Goal: Information Seeking & Learning: Learn about a topic

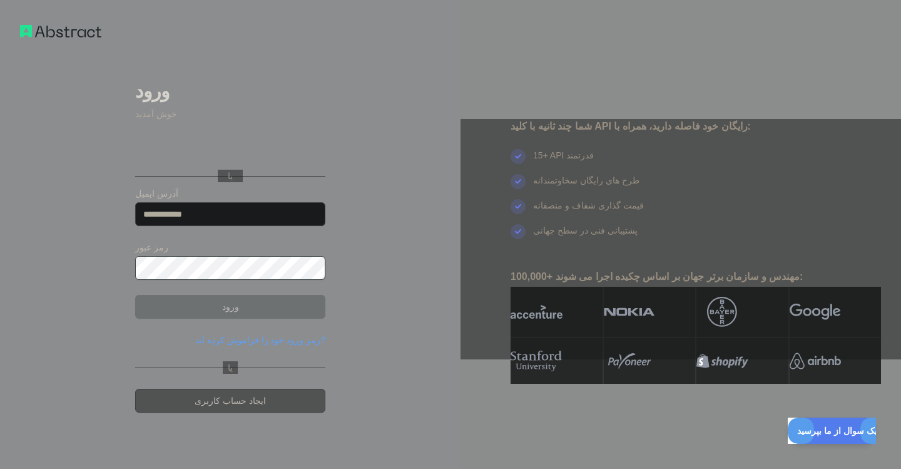
click at [304, 150] on div "ورود به سیستم با Google. در زبانه جدید باز می‌شود" at bounding box center [229, 148] width 188 height 28
click at [261, 163] on div "یا" at bounding box center [230, 156] width 190 height 62
click at [249, 136] on div "ورود به سیستم با Google. در زبانه جدید باز می‌شود" at bounding box center [229, 148] width 188 height 28
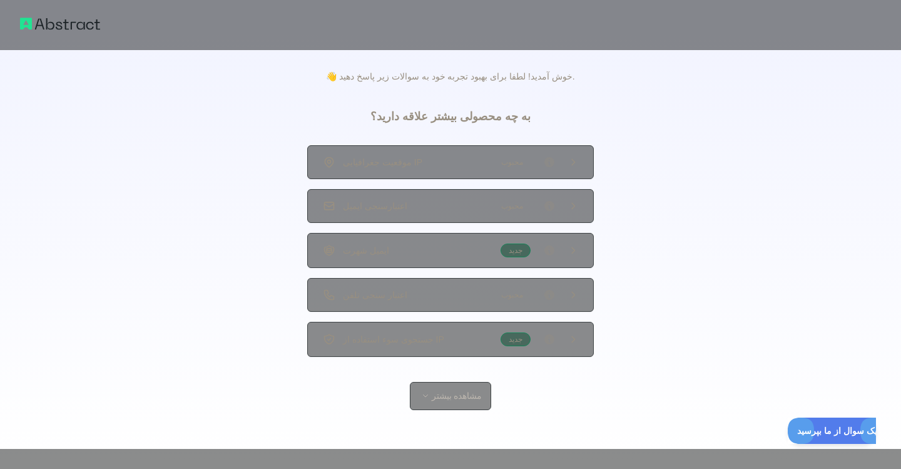
click at [509, 208] on span "محبوب" at bounding box center [512, 206] width 37 height 13
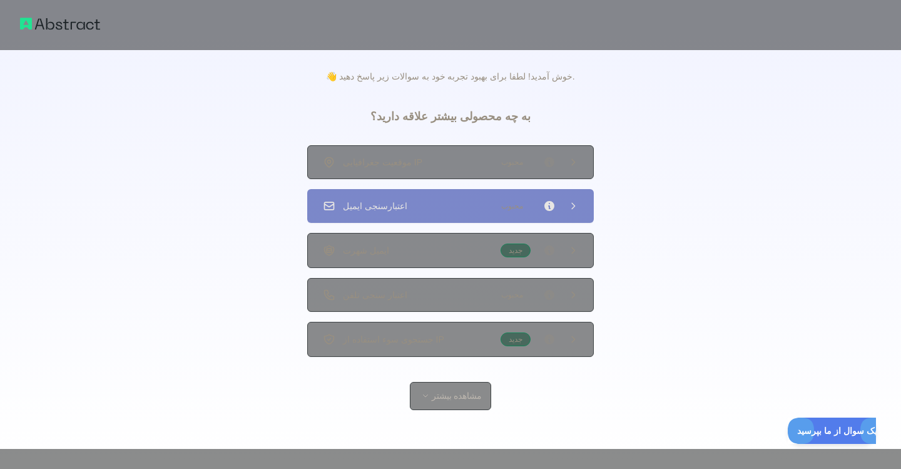
click at [510, 179] on div "موقعیت جغرافیایی IP محبوب اعتبارسنجی ایمیل محبوب ایمیل شهرت جدید اعتبار سنجی تل…" at bounding box center [450, 250] width 286 height 211
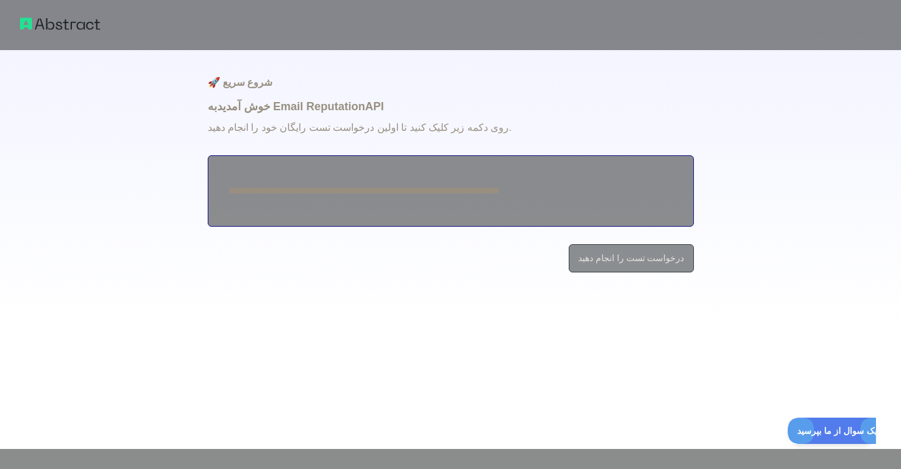
click at [255, 198] on textarea "**********" at bounding box center [451, 190] width 486 height 71
click at [657, 269] on button "درخواست تست را انجام دهید" at bounding box center [631, 258] width 125 height 28
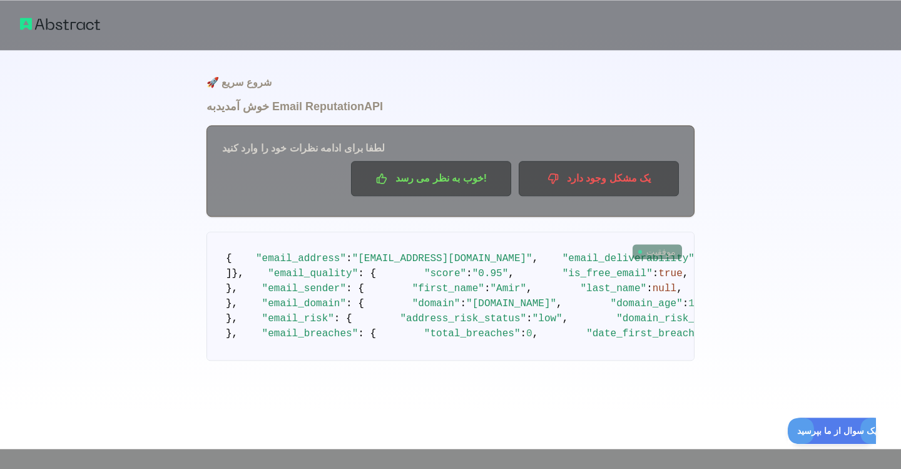
scroll to position [143, 0]
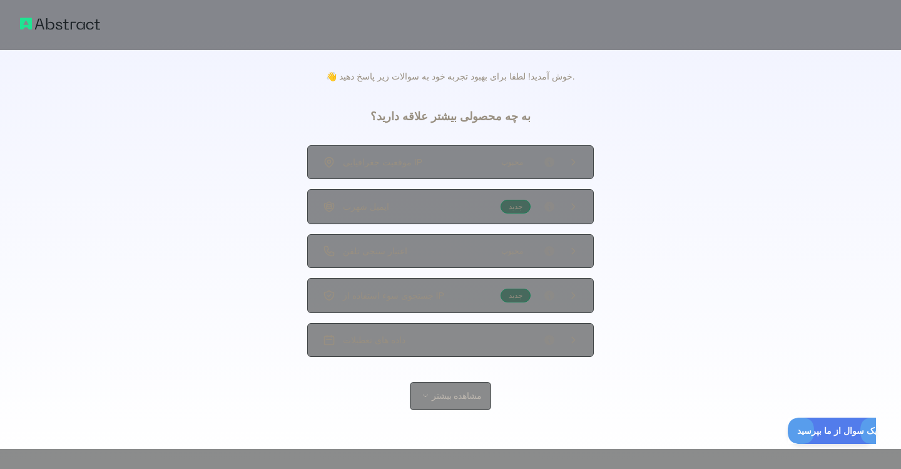
click at [519, 251] on span "محبوب" at bounding box center [512, 251] width 37 height 13
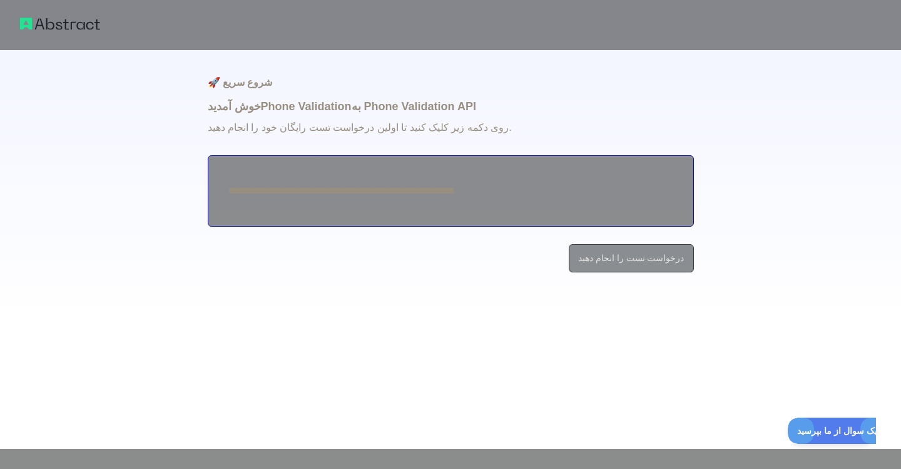
drag, startPoint x: 529, startPoint y: 200, endPoint x: 371, endPoint y: 190, distance: 158.6
click at [386, 190] on textarea "**********" at bounding box center [451, 190] width 486 height 71
click at [297, 187] on textarea "**********" at bounding box center [451, 190] width 486 height 71
click at [275, 190] on textarea "**********" at bounding box center [451, 190] width 486 height 71
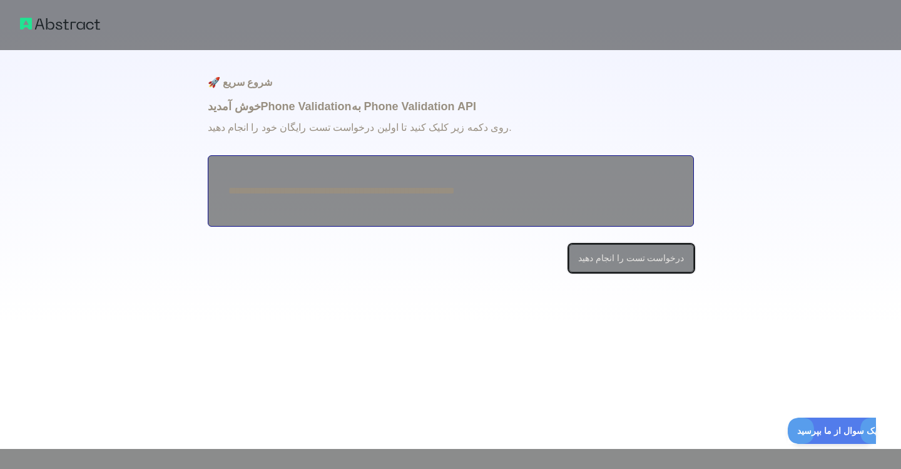
click at [621, 253] on button "درخواست تست را انجام دهید" at bounding box center [631, 258] width 125 height 28
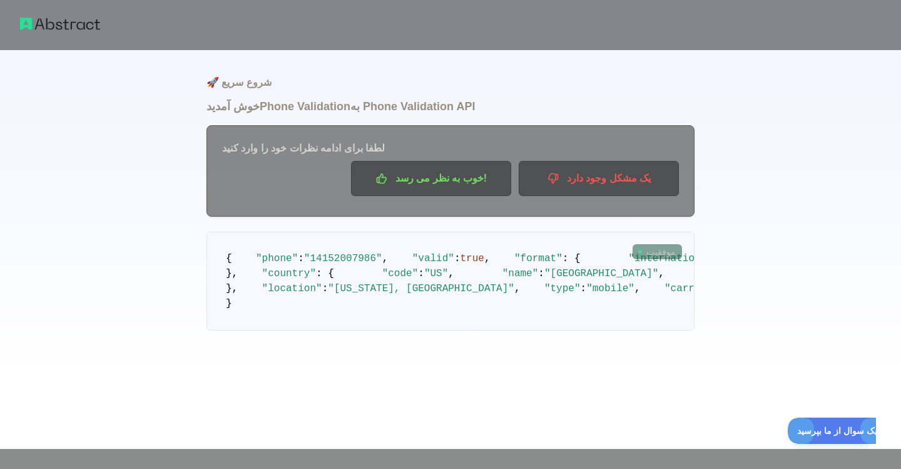
click at [642, 251] on icon at bounding box center [639, 251] width 5 height 5
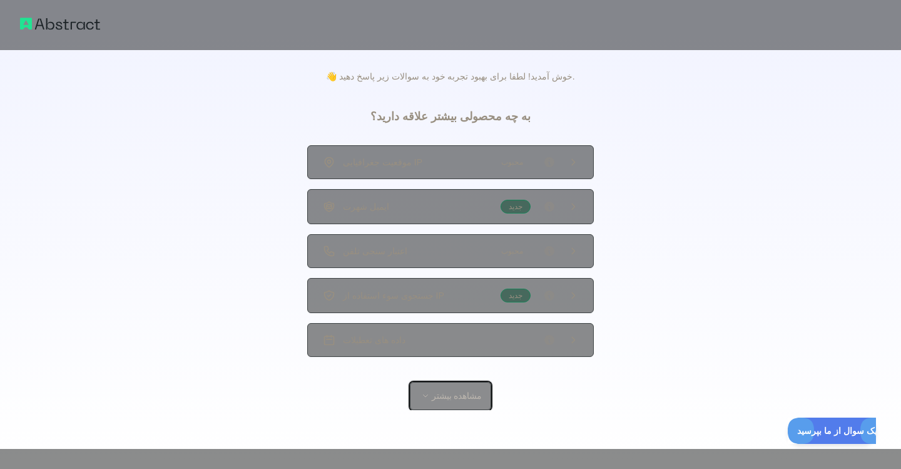
click at [445, 392] on button "مشاهده بیشتر" at bounding box center [451, 396] width 82 height 28
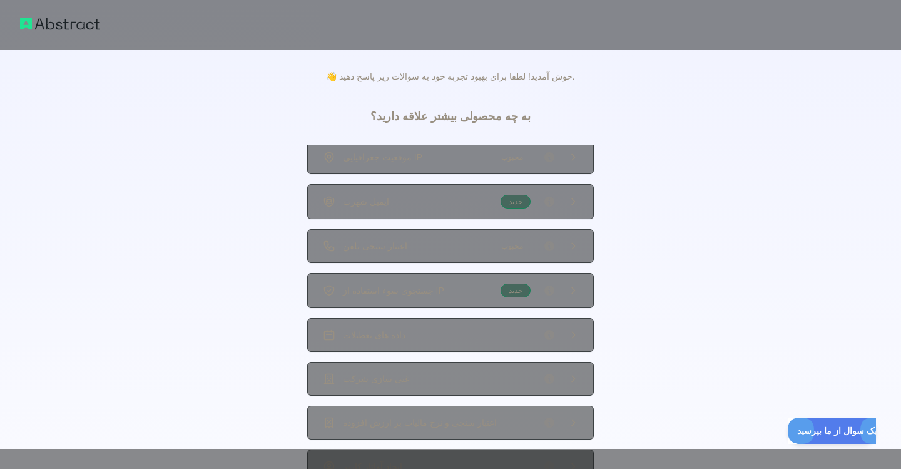
click at [29, 26] on img at bounding box center [60, 24] width 80 height 18
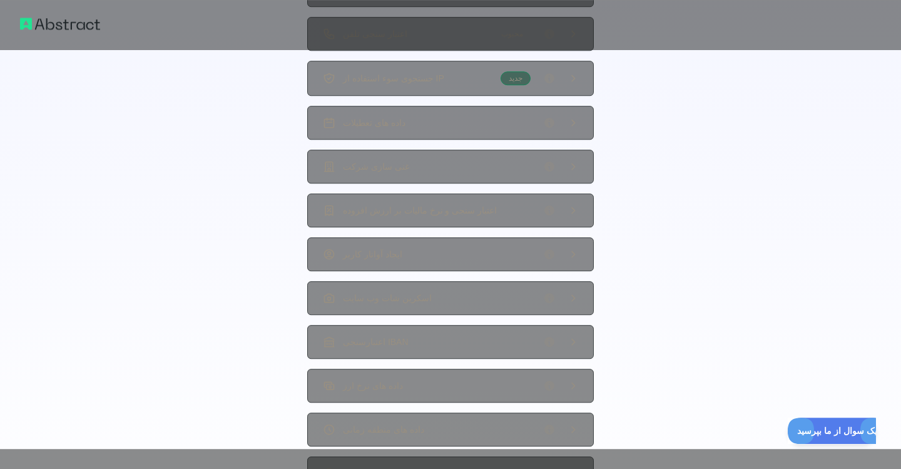
scroll to position [214, 0]
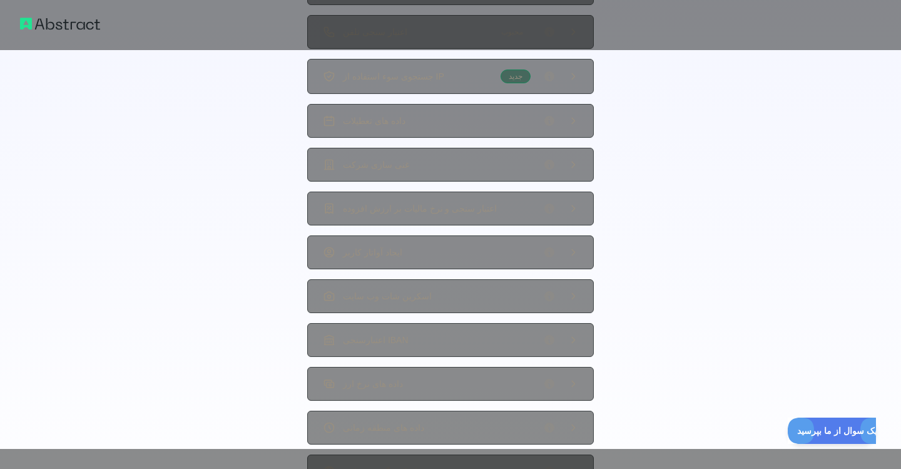
click at [547, 166] on icon at bounding box center [549, 165] width 10 height 10
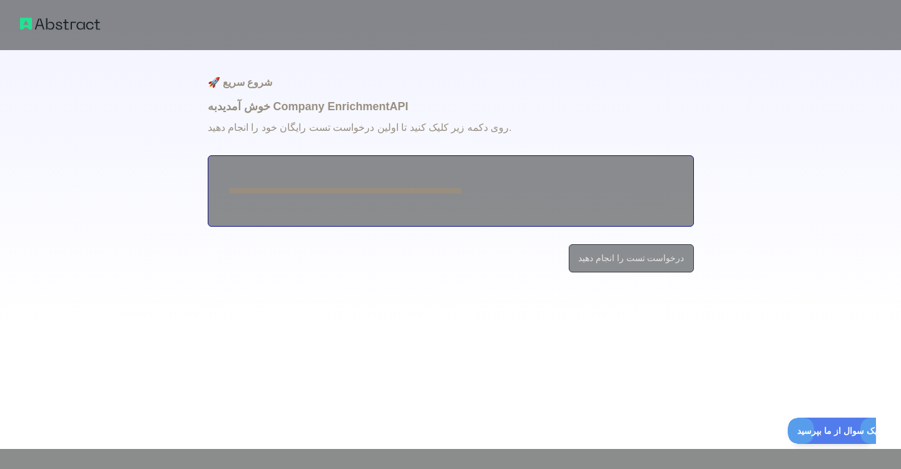
click at [510, 193] on textarea "**********" at bounding box center [451, 190] width 486 height 71
click at [502, 188] on textarea "**********" at bounding box center [451, 190] width 486 height 71
click at [572, 250] on button "درخواست تست را انجام دهید" at bounding box center [631, 258] width 125 height 28
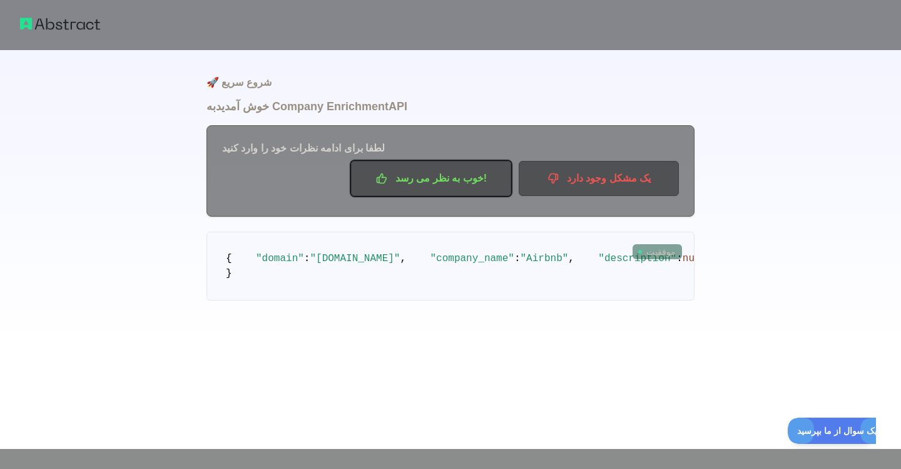
click at [498, 181] on p "خوب به نظر می رسد!" at bounding box center [430, 178] width 141 height 21
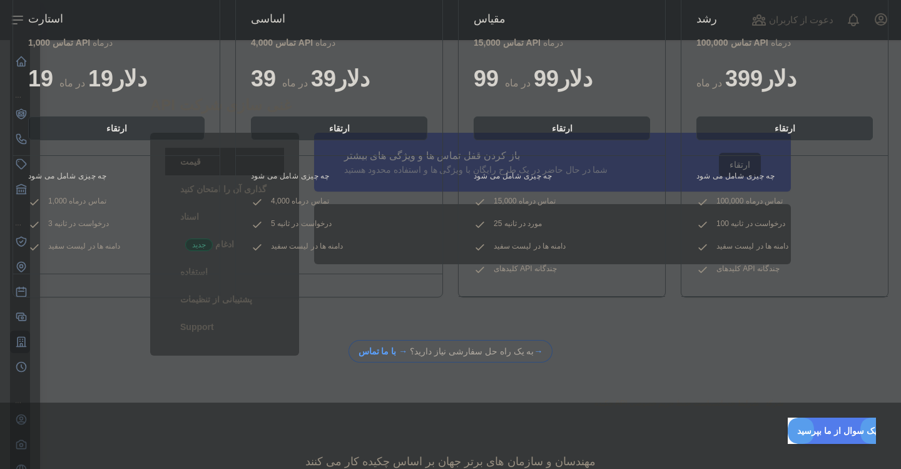
scroll to position [300, 0]
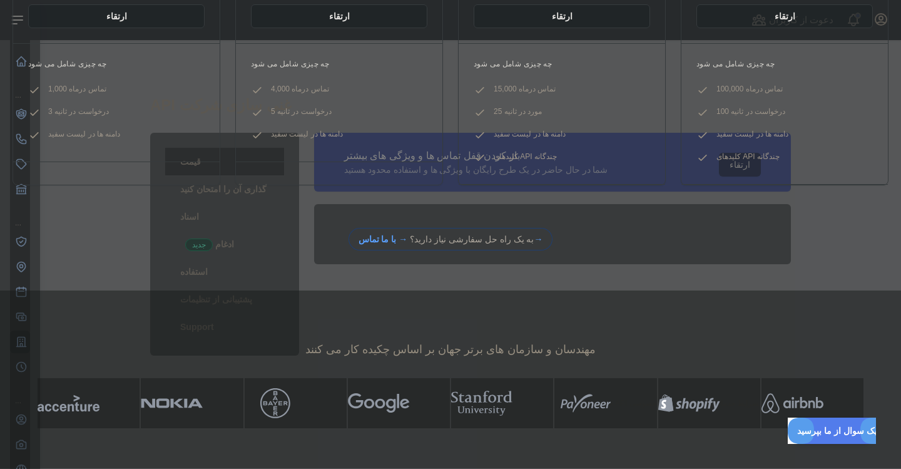
click at [532, 183] on div "چه چیزی شامل می شود 15,000 تماس در ماه 25 مورد در ثانیه دامنه ها در لیست سفید ک…" at bounding box center [562, 113] width 206 height 141
click at [586, 247] on div "به یک راه حل سفارشی نیاز دارید؟ → با ما تماس →" at bounding box center [450, 239] width 901 height 23
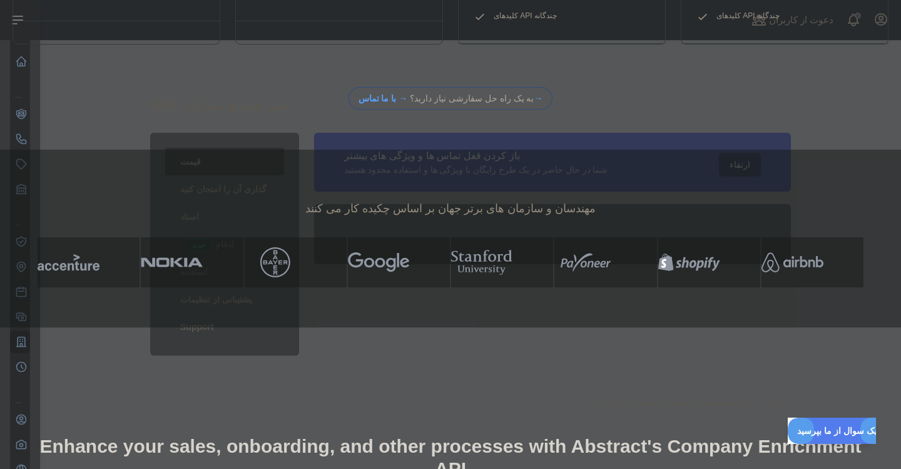
scroll to position [450, 0]
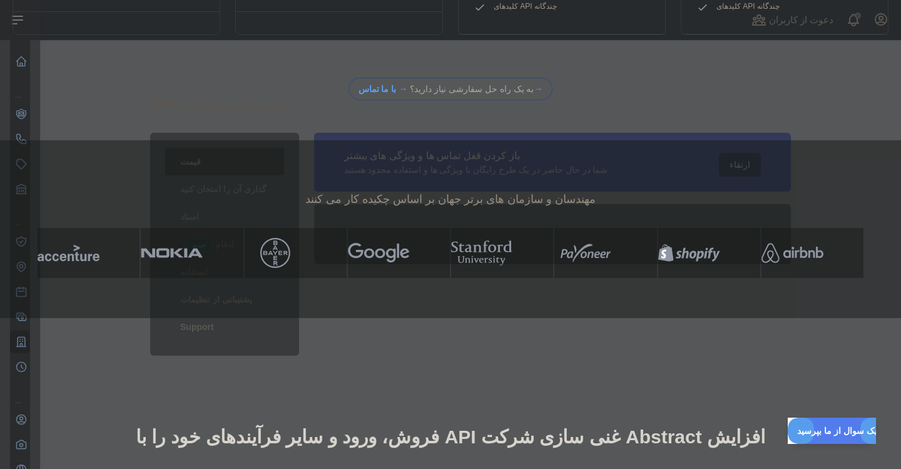
click at [196, 316] on div "مهندسان و سازمان های برتر جهان بر اساس چکیده کار می کنند" at bounding box center [450, 229] width 901 height 178
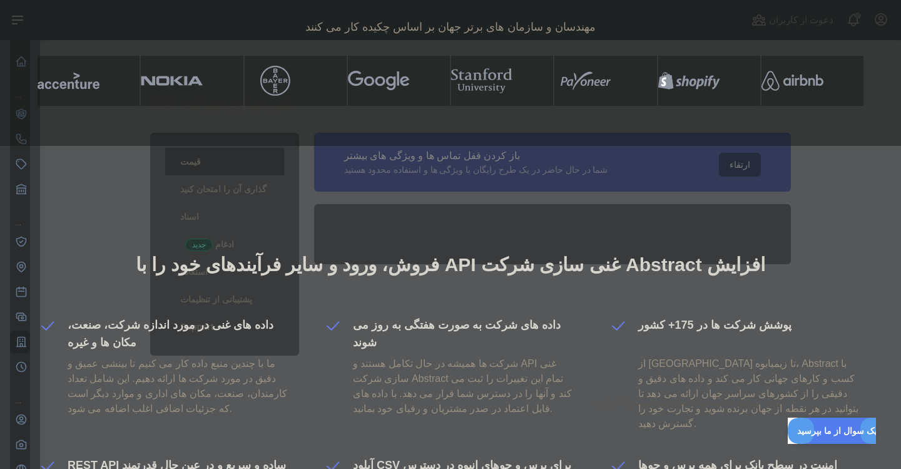
click at [747, 164] on div "فروش، ورود و سایر فرآیندهای خود را با API غنی سازی شرکت Abstract افزایش داده ها…" at bounding box center [450, 420] width 901 height 548
click at [732, 164] on div "فروش، ورود و سایر فرآیندهای خود را با API غنی سازی شرکت Abstract افزایش داده ها…" at bounding box center [450, 420] width 901 height 548
click at [382, 159] on div "فروش، ورود و سایر فرآیندهای خود را با API غنی سازی شرکت Abstract افزایش داده ها…" at bounding box center [450, 420] width 901 height 548
click at [370, 170] on div "فروش، ورود و سایر فرآیندهای خود را با API غنی سازی شرکت Abstract افزایش داده ها…" at bounding box center [450, 420] width 901 height 548
click at [392, 146] on div "فروش، ورود و سایر فرآیندهای خود را با API غنی سازی شرکت Abstract افزایش داده ها…" at bounding box center [450, 420] width 901 height 548
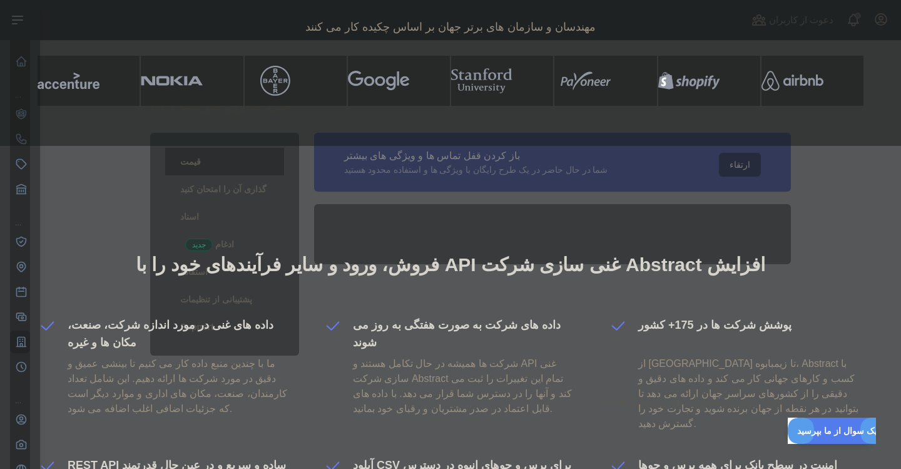
drag, startPoint x: 423, startPoint y: 136, endPoint x: 446, endPoint y: 139, distance: 22.7
click at [446, 139] on div "مهندسان و سازمان های برتر جهان بر اساس چکیده کار می کنند" at bounding box center [450, 57] width 901 height 178
click at [637, 152] on div "فروش، ورود و سایر فرآیندهای خود را با API غنی سازی شرکت Abstract افزایش داده ها…" at bounding box center [450, 420] width 901 height 548
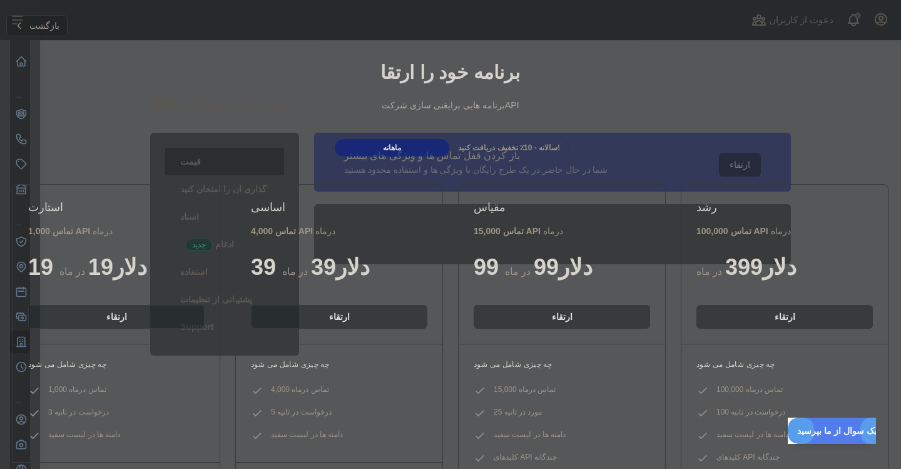
click at [16, 66] on h1 "برنامه خود را ارتقا" at bounding box center [450, 72] width 881 height 23
click at [20, 58] on div "برنامه خود را ارتقا برنامه هایی برای غنی سازی شرکت API" at bounding box center [450, 91] width 901 height 90
click at [26, 142] on div "ماهانه سالانه - 10٪ تخفیف دریافت کنید!" at bounding box center [450, 147] width 901 height 23
click at [875, 17] on div "بازگشت" at bounding box center [450, 25] width 901 height 41
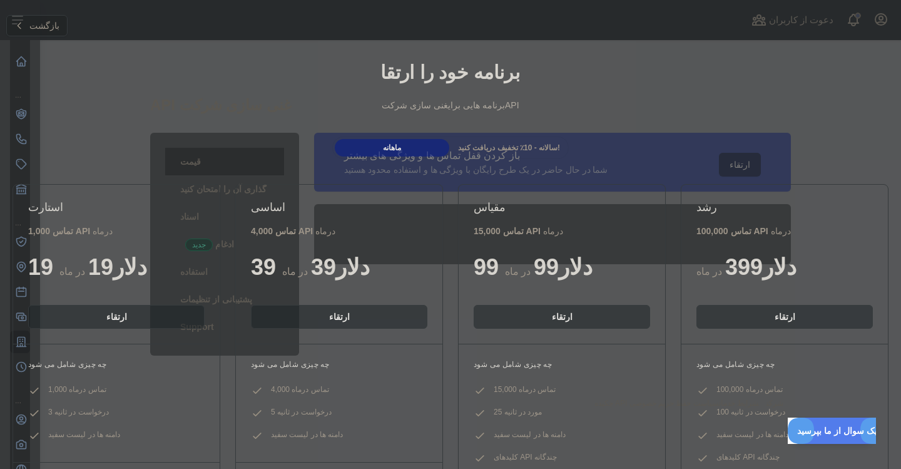
click at [875, 17] on div "بازگشت" at bounding box center [450, 25] width 901 height 41
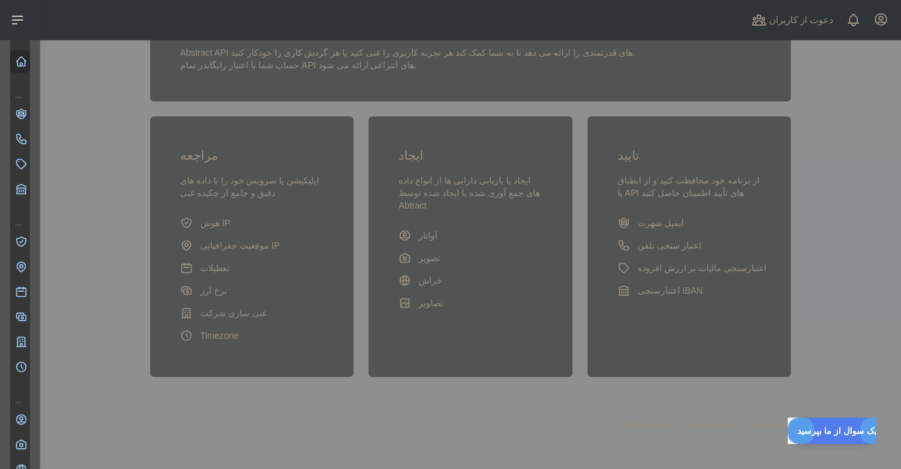
scroll to position [142, 0]
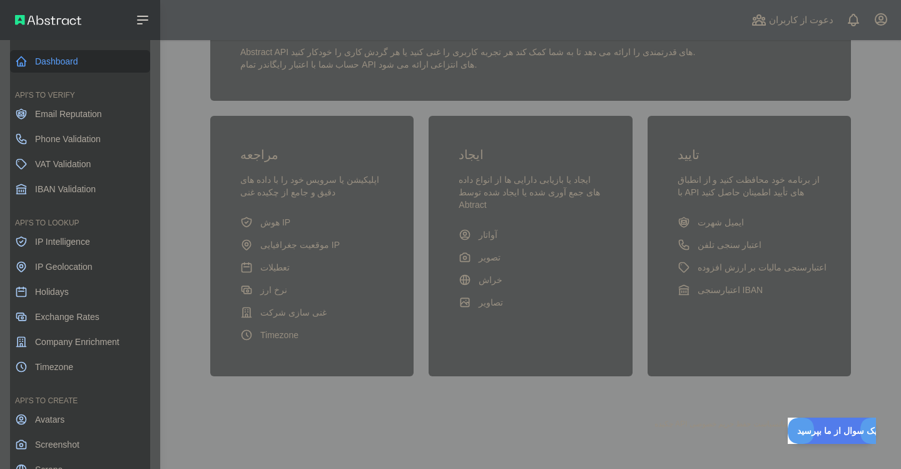
click at [19, 68] on link "Dashboard" at bounding box center [80, 61] width 140 height 23
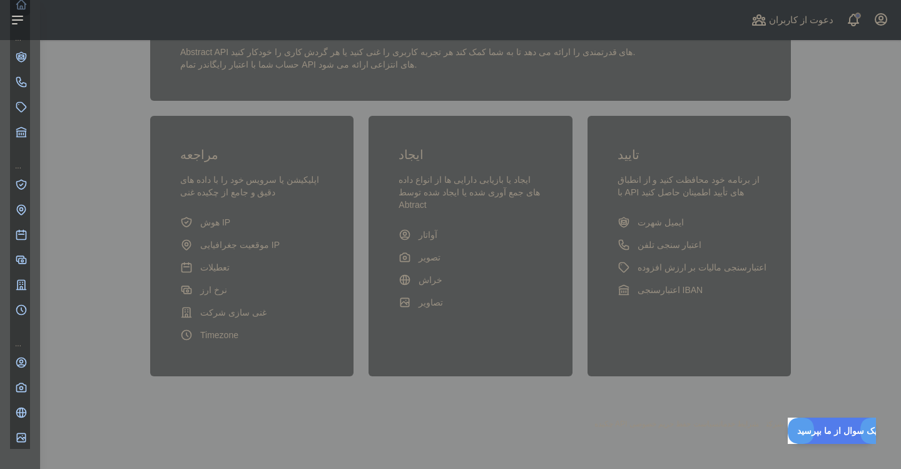
scroll to position [67, 0]
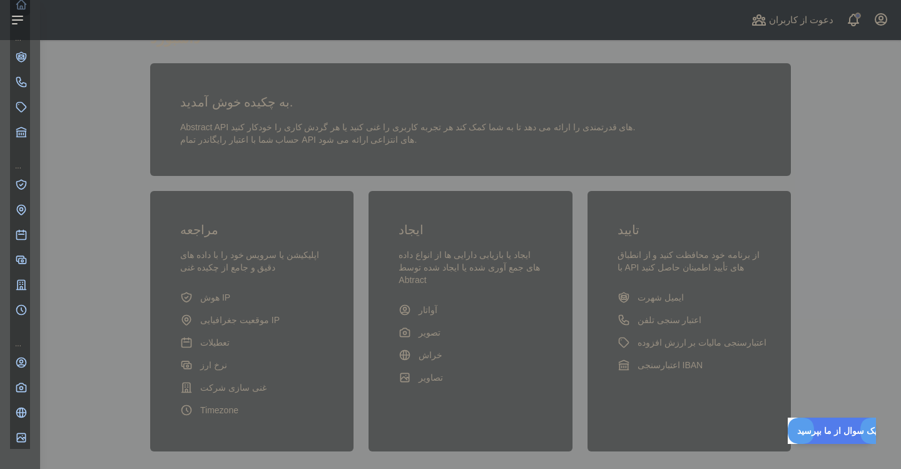
drag, startPoint x: 147, startPoint y: 189, endPoint x: 198, endPoint y: 188, distance: 50.7
click at [198, 188] on div "مراجعه اپلیکیشن یا سرویس خود را با داده های دقیق و جامع از چکیده غنی هوش IP موق…" at bounding box center [471, 320] width 656 height 275
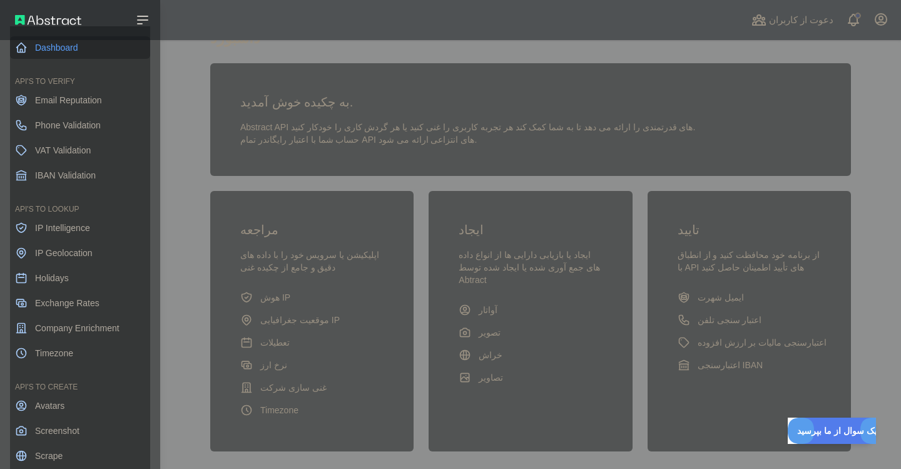
scroll to position [0, 0]
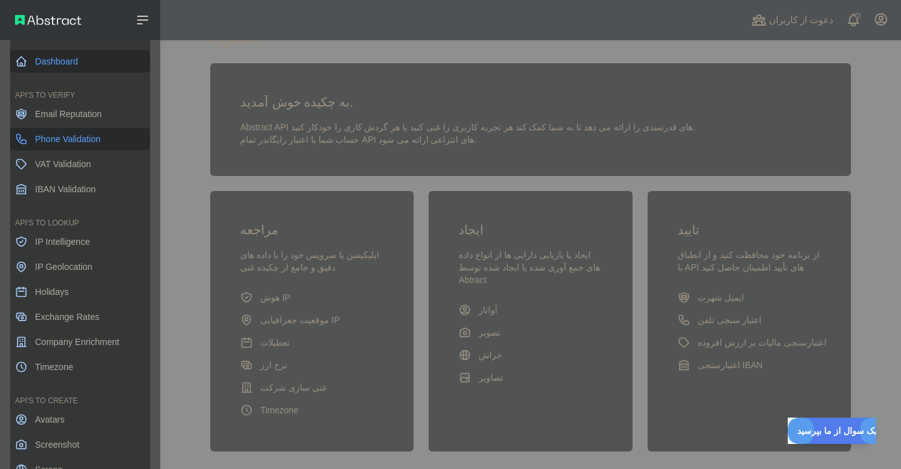
click at [53, 141] on span "Phone Validation" at bounding box center [68, 139] width 66 height 13
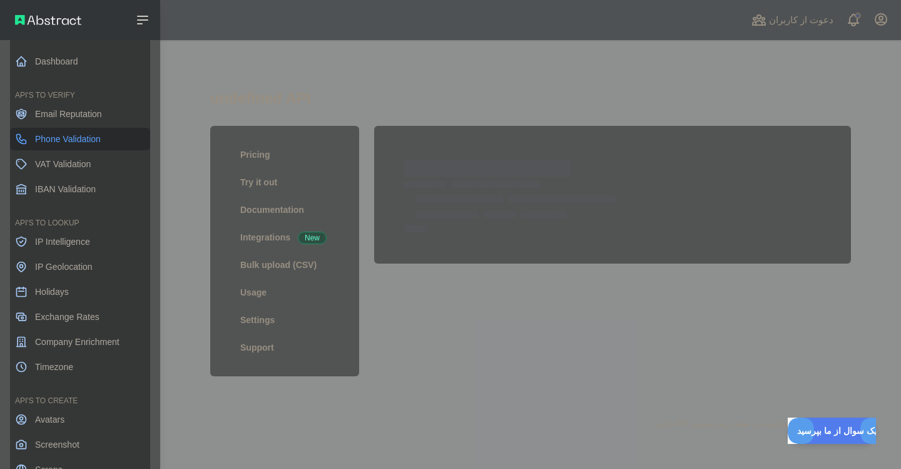
scroll to position [7, 0]
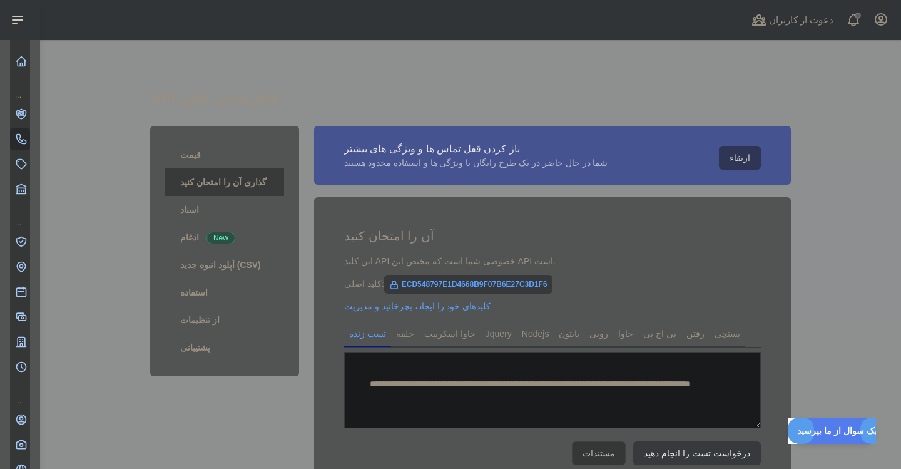
drag, startPoint x: 557, startPoint y: 286, endPoint x: 398, endPoint y: 284, distance: 158.3
click at [398, 284] on div "کلید اصلی: ECD548797E1D4668B9F07B6E27C3D1F6" at bounding box center [552, 283] width 417 height 13
copy span "ECD548797E1D4668B9F07B6E27C3D1F6"
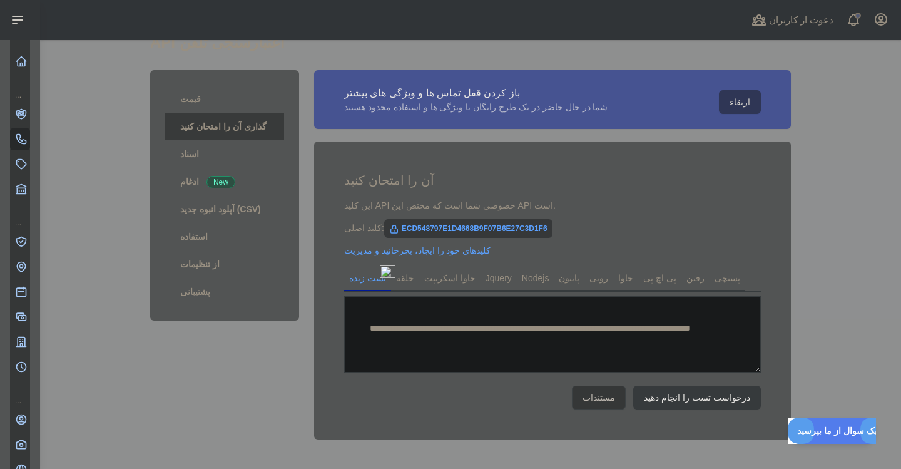
scroll to position [123, 0]
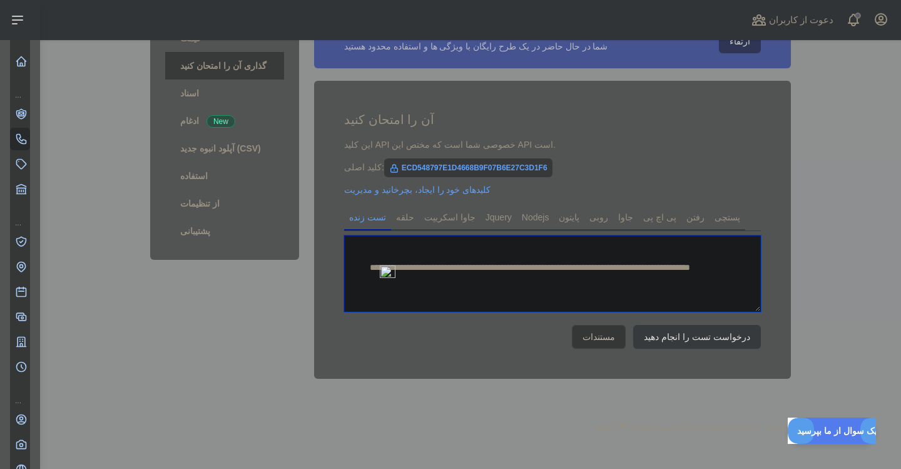
click at [522, 312] on textarea "**********" at bounding box center [552, 273] width 417 height 76
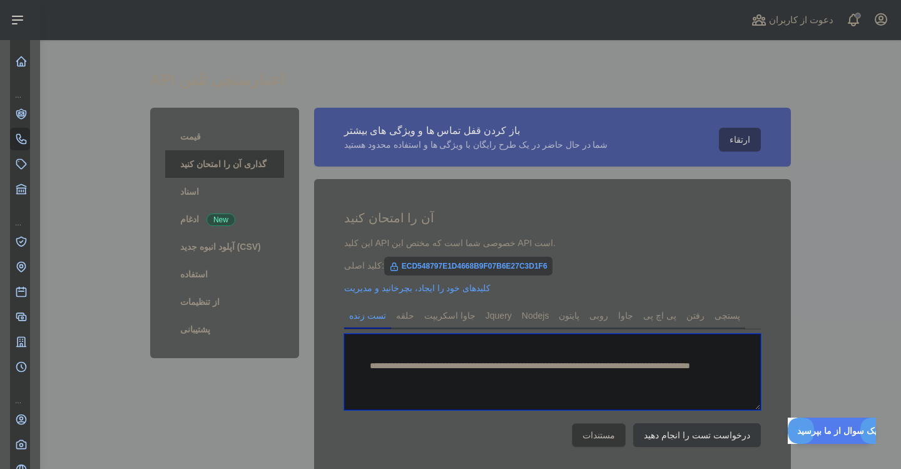
scroll to position [0, 0]
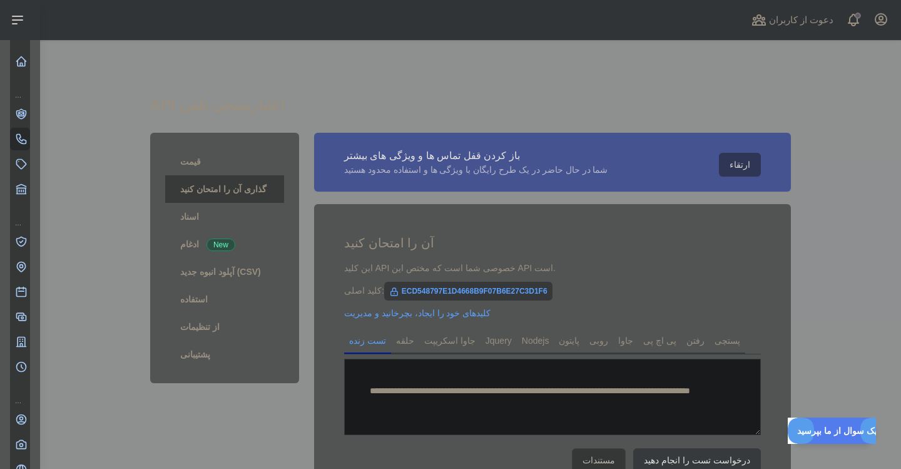
drag, startPoint x: 562, startPoint y: 295, endPoint x: 392, endPoint y: 290, distance: 170.2
click at [392, 290] on div "کلید اصلی: ECD548797E1D4668B9F07B6E27C3D1F6" at bounding box center [552, 290] width 417 height 13
copy span "ECD548797E1D4668B9F07B6E27C3D1F6"
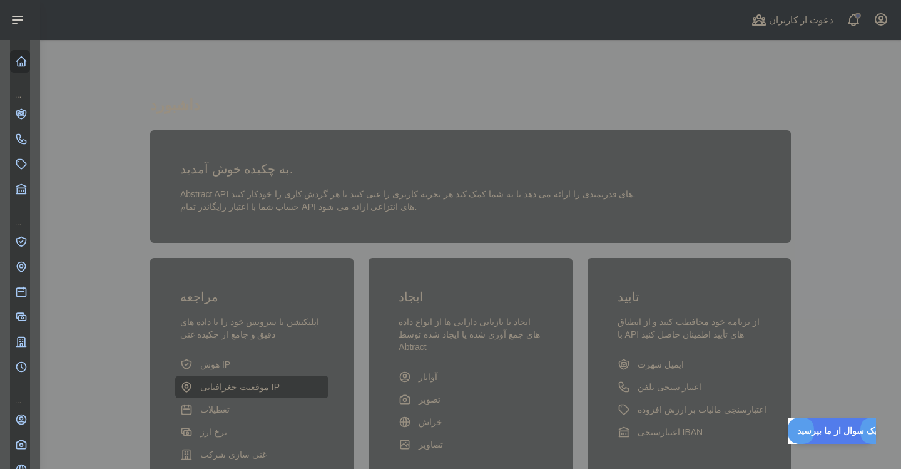
scroll to position [142, 0]
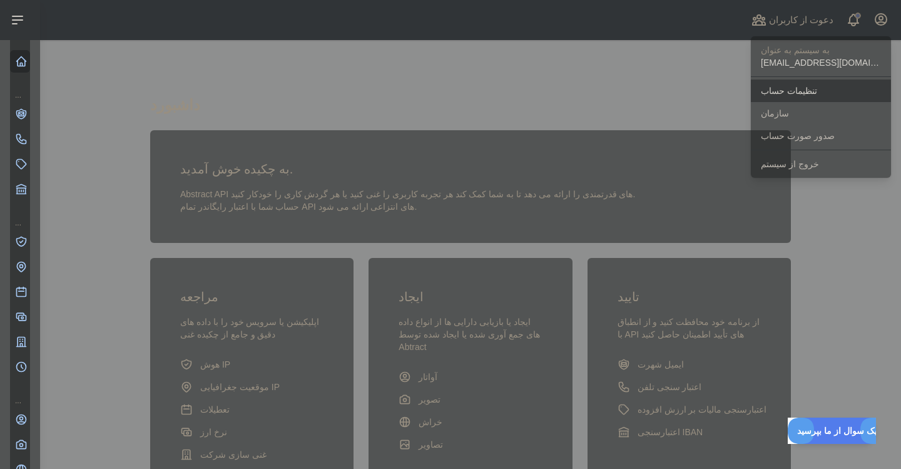
click at [832, 92] on link "تنظیمات حساب" at bounding box center [821, 90] width 140 height 23
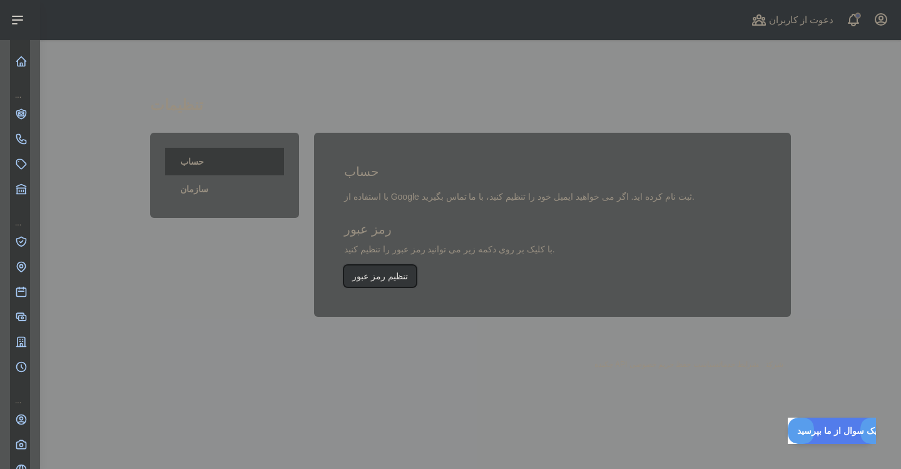
click at [388, 277] on button "تنظیم رمز عبور" at bounding box center [380, 275] width 72 height 21
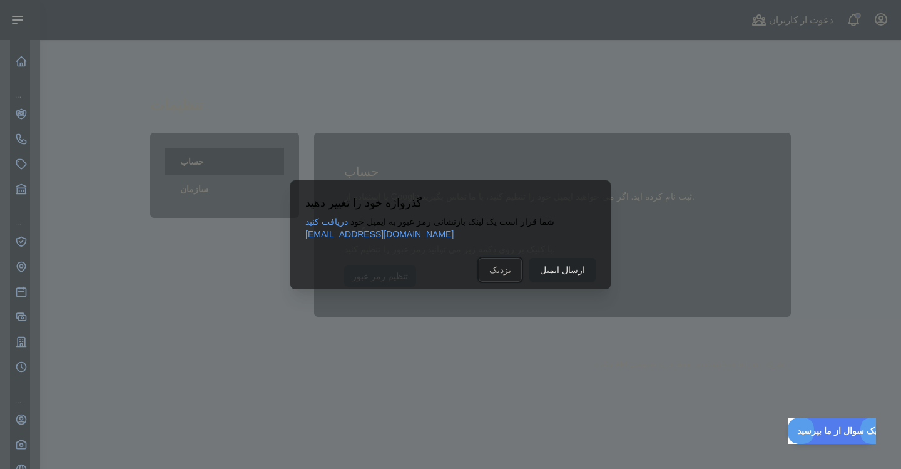
click at [493, 265] on button "نزدیک" at bounding box center [500, 270] width 43 height 24
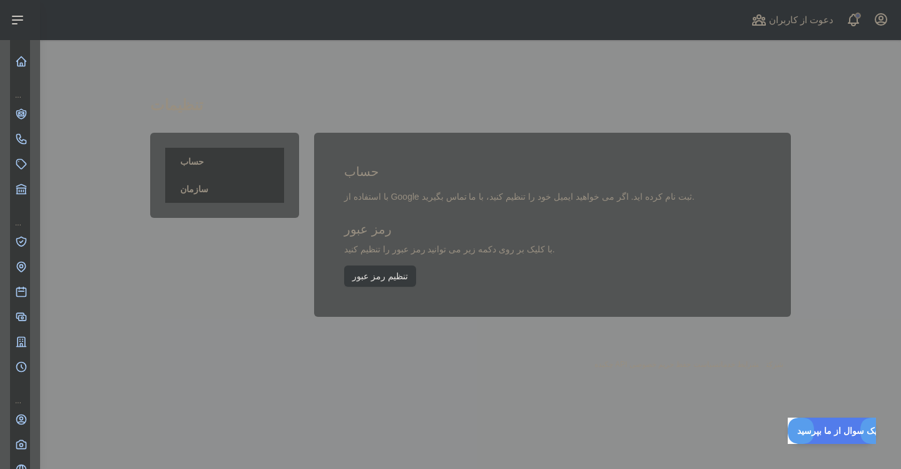
click at [223, 200] on link "سازمان" at bounding box center [224, 189] width 119 height 28
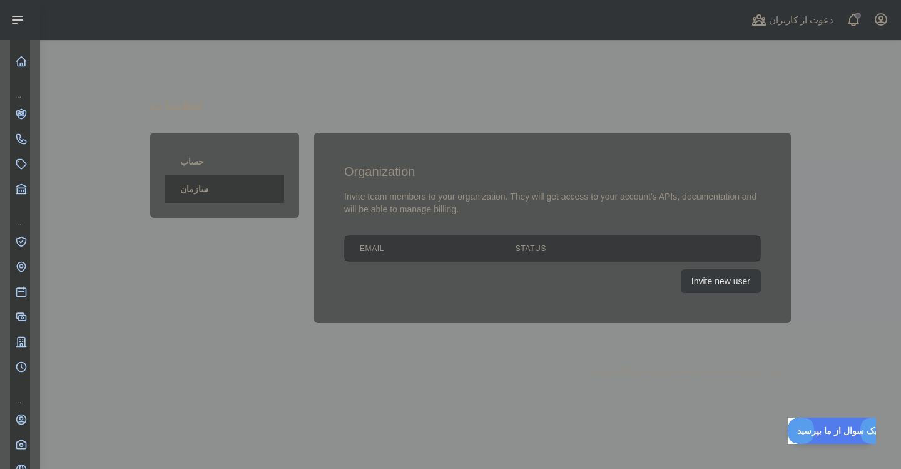
click at [223, 200] on link "سازمان" at bounding box center [224, 189] width 119 height 28
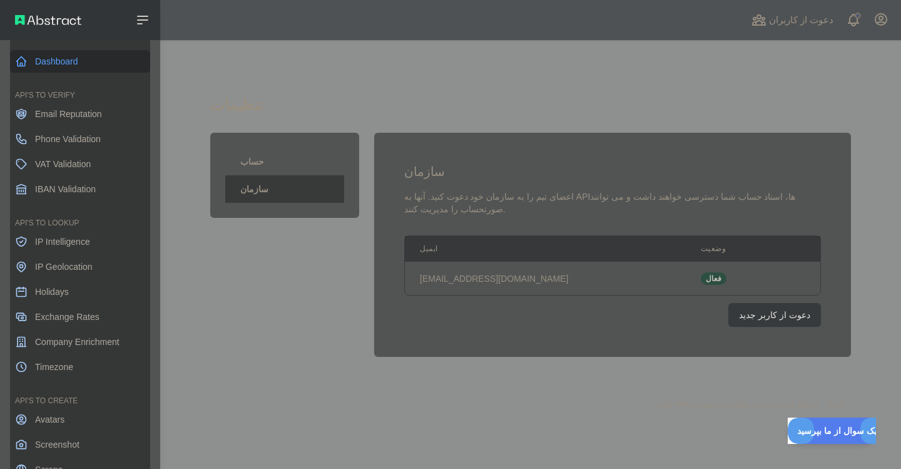
click at [46, 64] on link "Dashboard" at bounding box center [80, 61] width 140 height 23
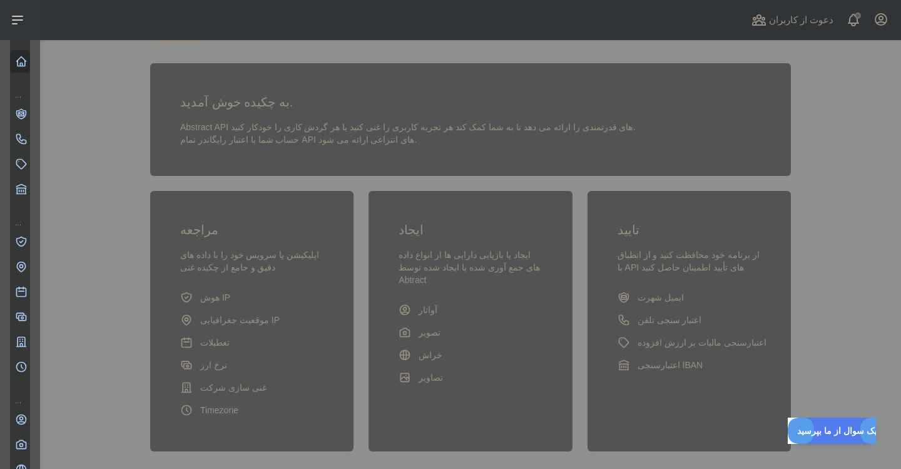
scroll to position [142, 0]
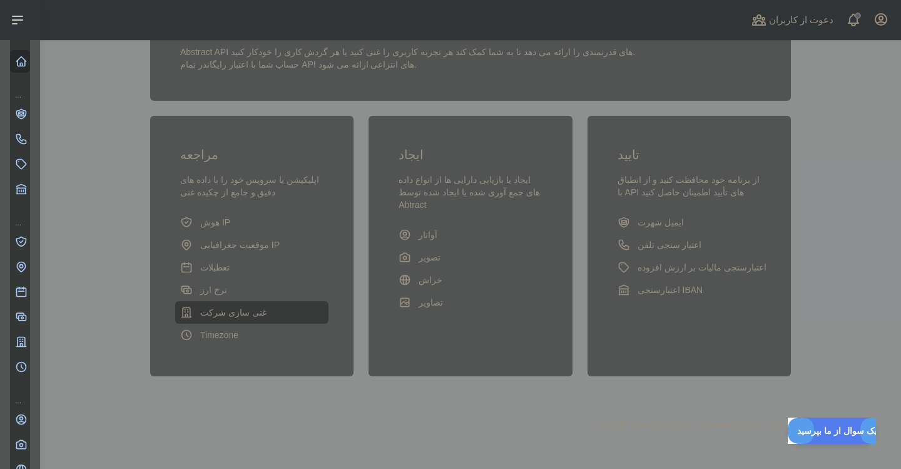
click at [238, 311] on span "غنی سازی شرکت" at bounding box center [233, 312] width 66 height 13
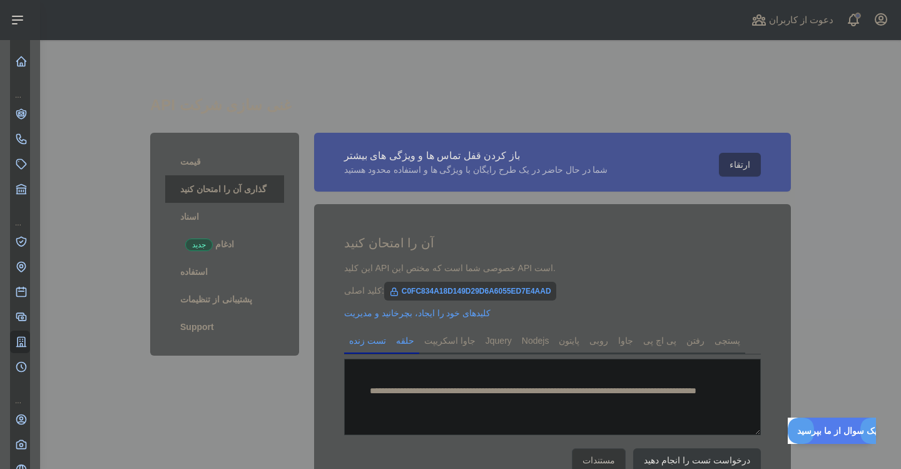
click at [407, 338] on link "حلقه" at bounding box center [405, 340] width 28 height 20
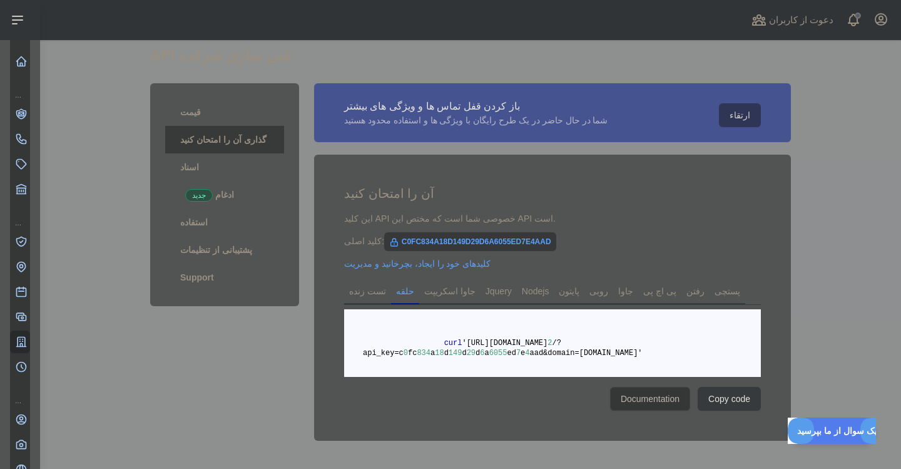
scroll to position [114, 0]
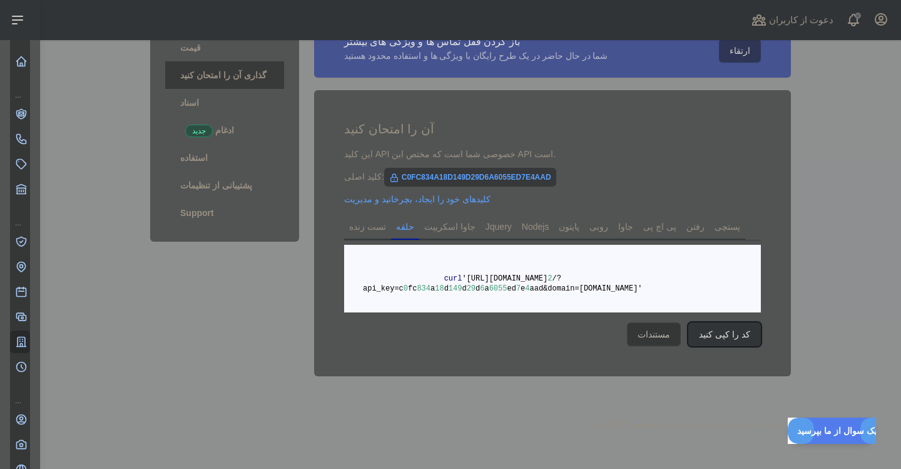
click at [744, 330] on button "کد را کپی کنید" at bounding box center [724, 334] width 73 height 24
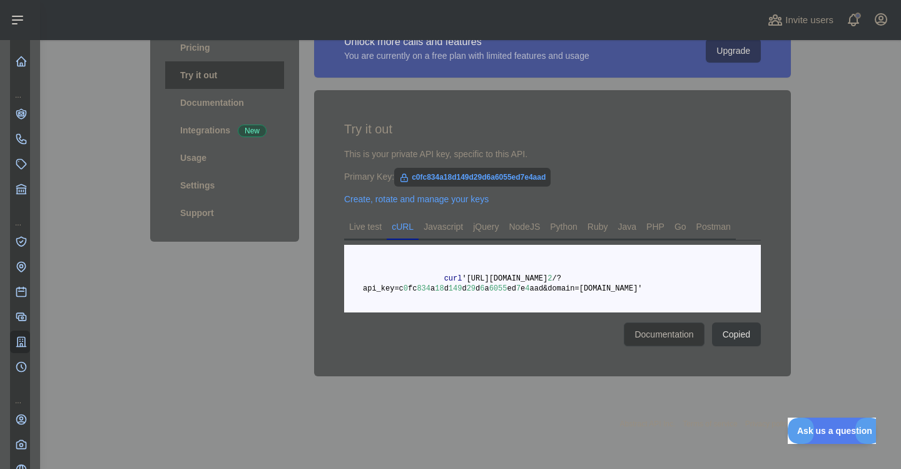
click at [393, 262] on pre "curl 'https://companyenrichment.abstractapi.com/v 2 /?api_key=c 0 fc 834 a 18 d…" at bounding box center [552, 279] width 417 height 68
click at [794, 263] on div "Unlock more calls and features You are currently on a free plan with limited fe…" at bounding box center [553, 197] width 492 height 357
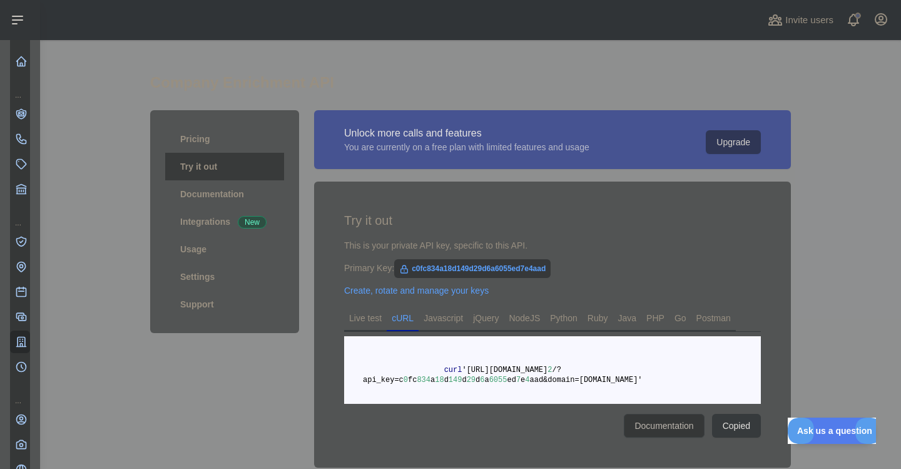
scroll to position [0, 0]
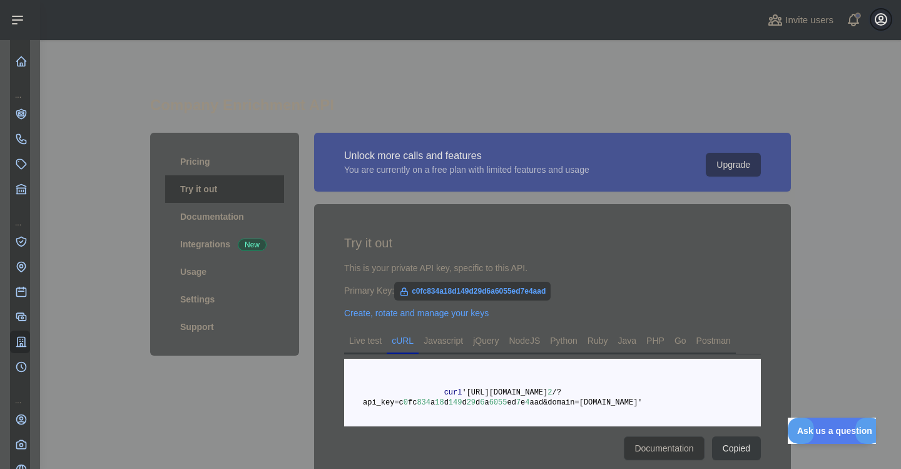
click at [883, 21] on icon "button" at bounding box center [880, 19] width 15 height 15
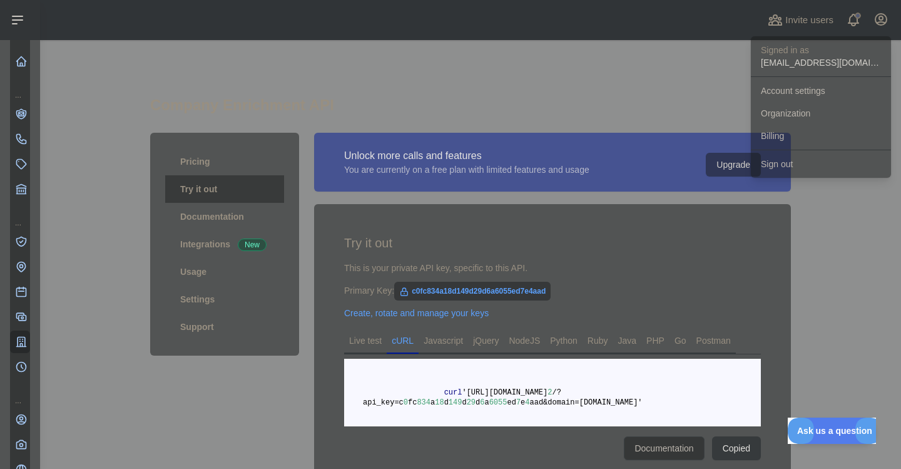
click at [657, 67] on div "Company Enrichment API Pricing Try it out Documentation Integrations New Usage …" at bounding box center [470, 311] width 641 height 542
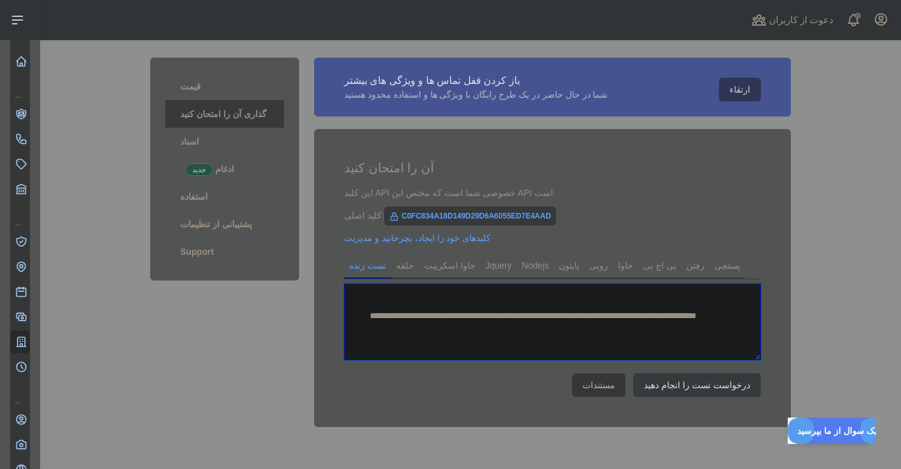
drag, startPoint x: 647, startPoint y: 334, endPoint x: 356, endPoint y: 310, distance: 292.5
click at [356, 310] on textarea "**********" at bounding box center [552, 321] width 417 height 76
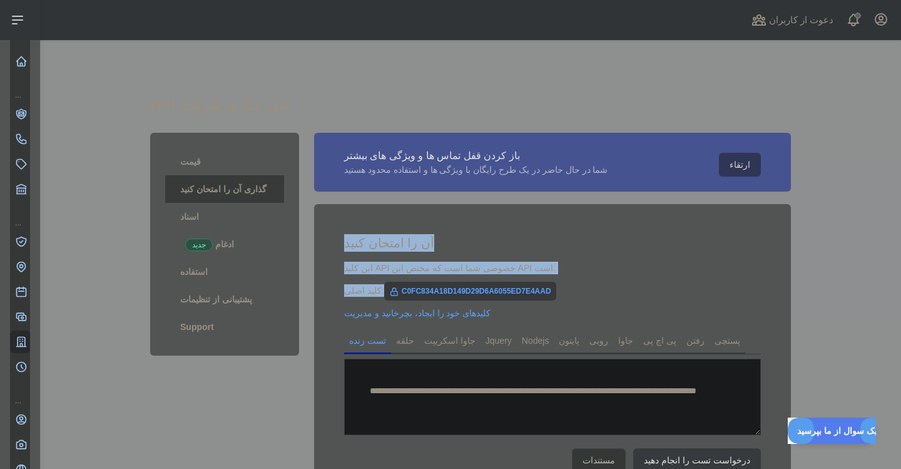
drag, startPoint x: 565, startPoint y: 285, endPoint x: 333, endPoint y: 215, distance: 242.6
click at [333, 215] on div "**********" at bounding box center [552, 353] width 477 height 298
copy div "آن را امتحان کنید این کلید API خصوصی شما است که مختص این API است. کلید اصلی:"
click at [866, 155] on main "**********" at bounding box center [470, 254] width 861 height 428
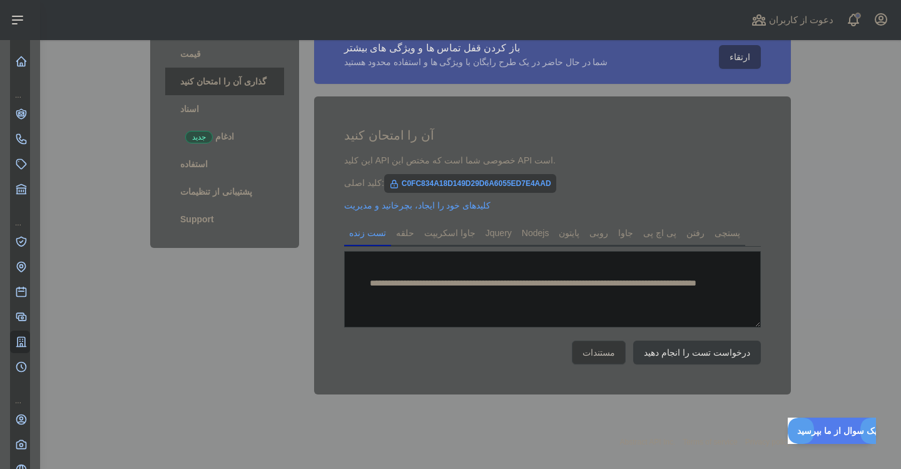
scroll to position [123, 0]
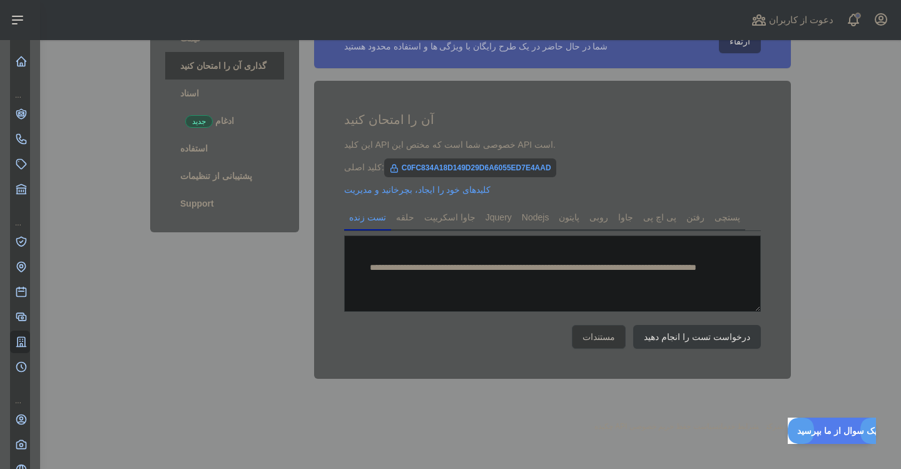
click at [386, 206] on div "**********" at bounding box center [552, 230] width 477 height 298
click at [399, 217] on link "حلقه" at bounding box center [405, 217] width 28 height 20
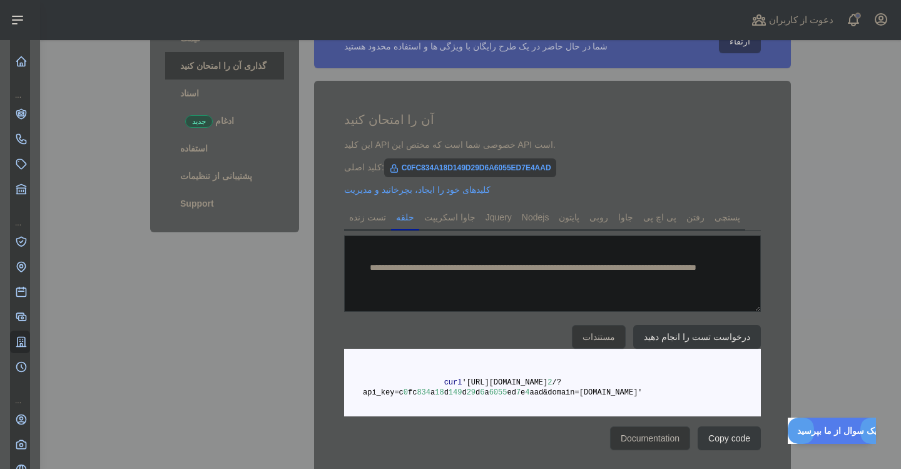
scroll to position [114, 0]
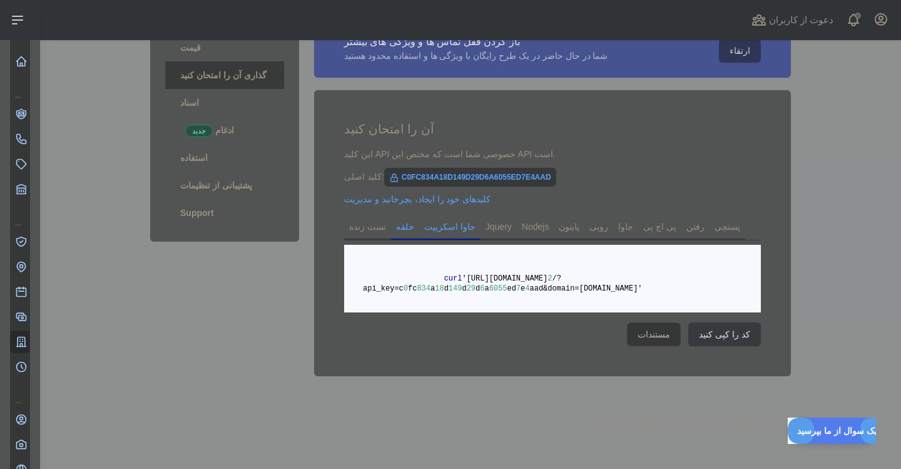
click at [442, 223] on link "جاوا اسکریپت" at bounding box center [449, 226] width 61 height 20
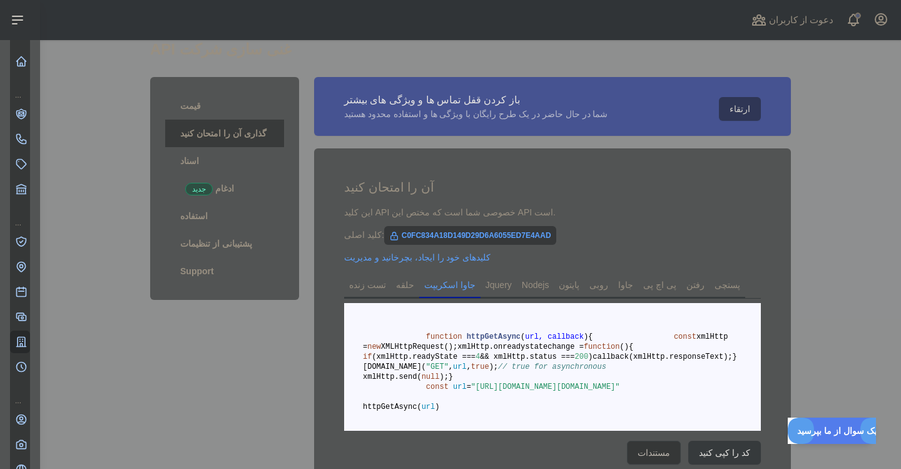
scroll to position [0, 0]
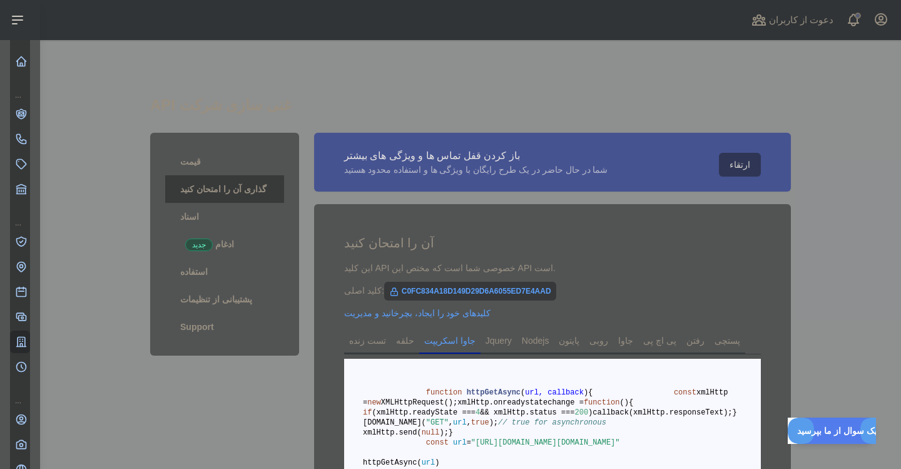
drag, startPoint x: 595, startPoint y: 174, endPoint x: 435, endPoint y: 163, distance: 159.9
click at [592, 174] on div "شما در حال حاضر در یک طرح رایگان با ویژگی ها و استفاده محدود هستید" at bounding box center [475, 169] width 263 height 13
click at [370, 151] on div "باز کردن قفل تماس ها و ویژگی های بیشتر" at bounding box center [475, 155] width 263 height 15
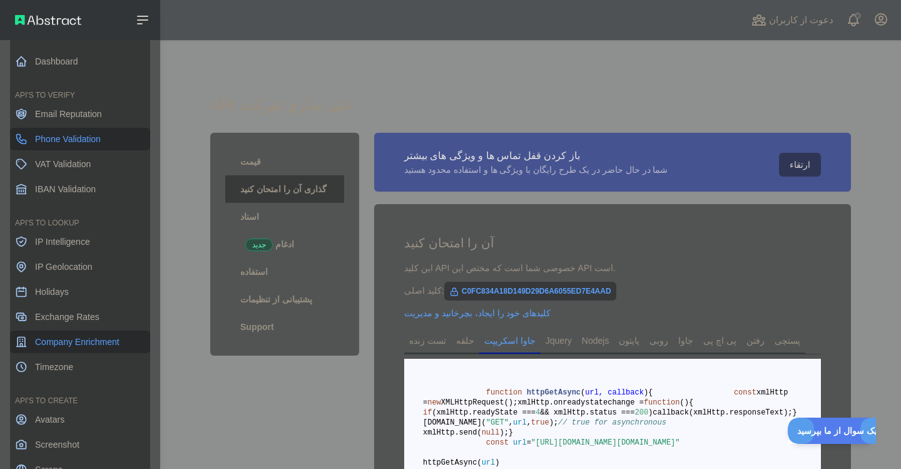
click at [26, 138] on icon at bounding box center [21, 139] width 13 height 13
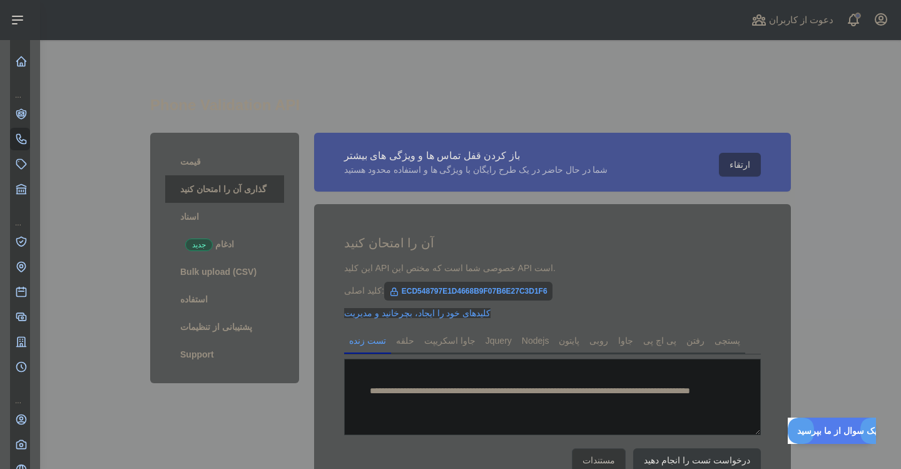
click at [421, 313] on link "کلیدهای خود را ایجاد، بچرخانید و مدیریت" at bounding box center [417, 313] width 146 height 10
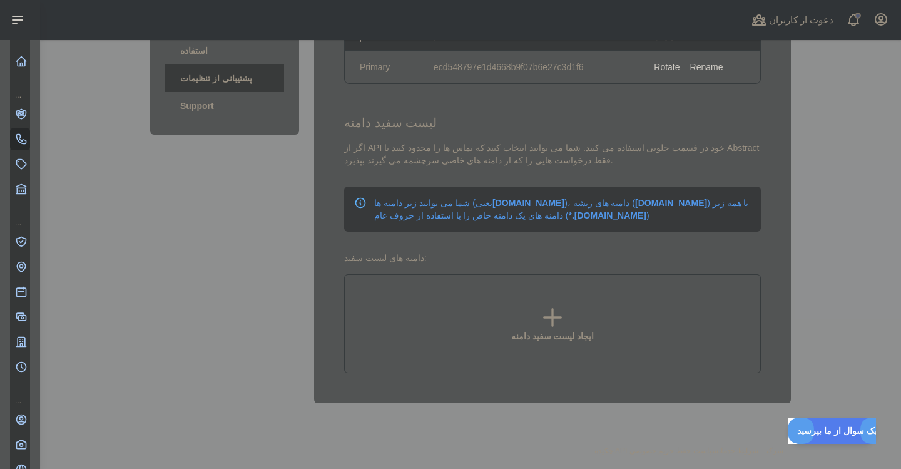
scroll to position [275, 0]
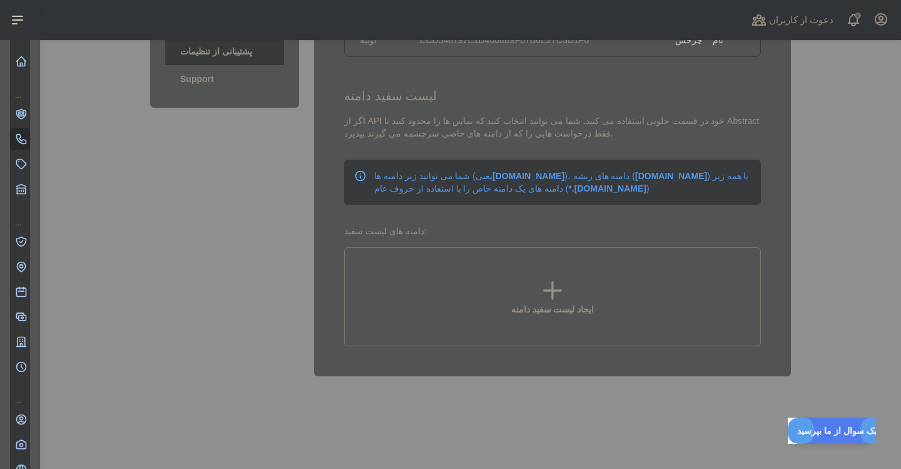
click at [537, 292] on div "ایجاد لیست سفید دامنه" at bounding box center [552, 296] width 417 height 99
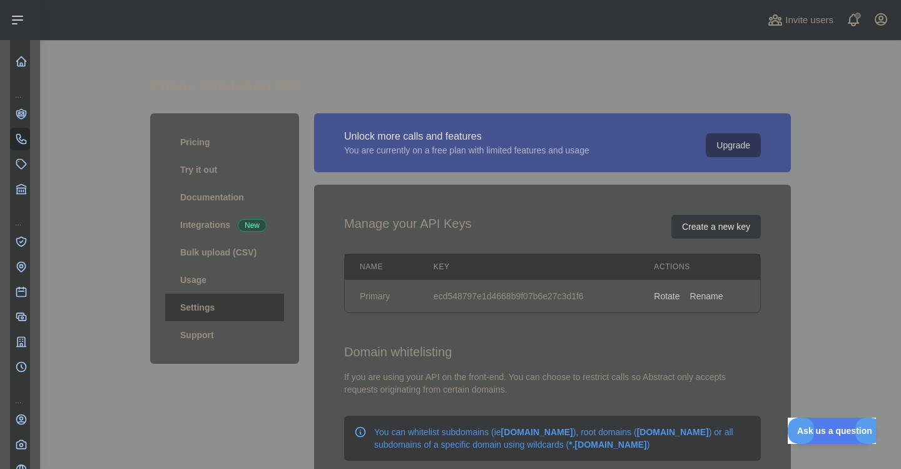
click at [438, 184] on div "Unlock more calls and features You are currently on a free plan with limited fe…" at bounding box center [552, 148] width 477 height 71
click at [707, 223] on button "Create a new key" at bounding box center [715, 227] width 89 height 24
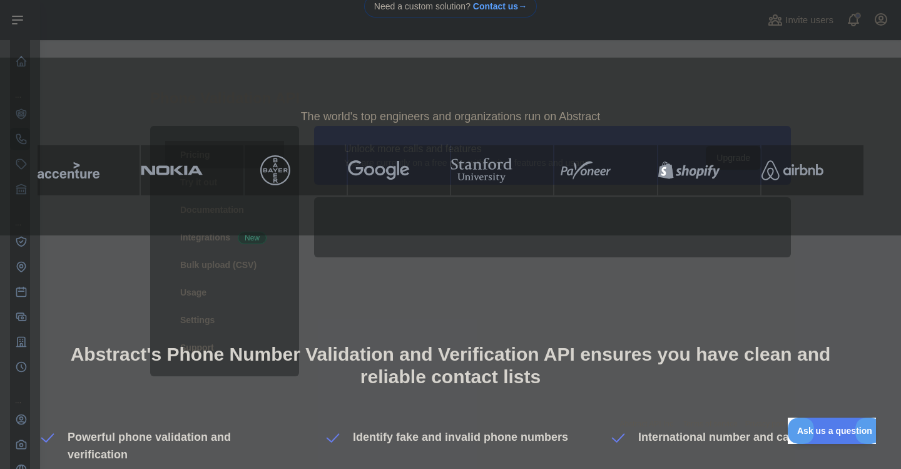
scroll to position [601, 0]
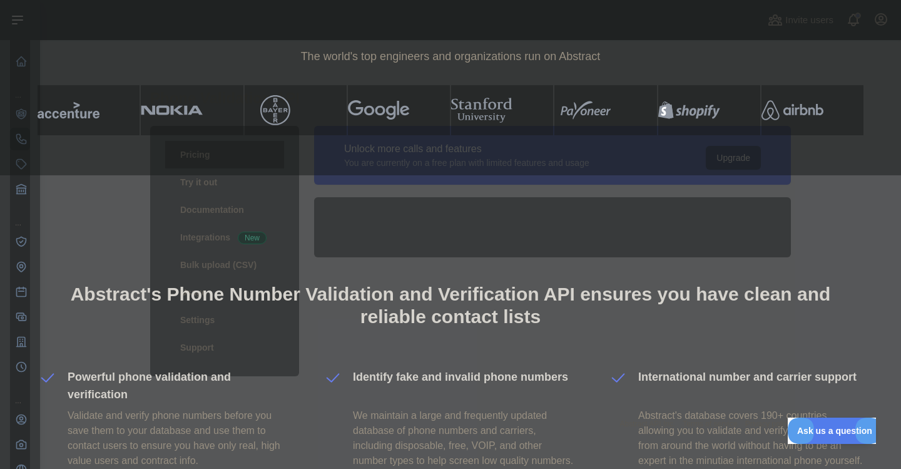
click at [724, 163] on div "The world's top engineers and organizations run on Abstract" at bounding box center [450, 86] width 901 height 178
click at [725, 155] on div "The world's top engineers and organizations run on Abstract" at bounding box center [450, 86] width 901 height 178
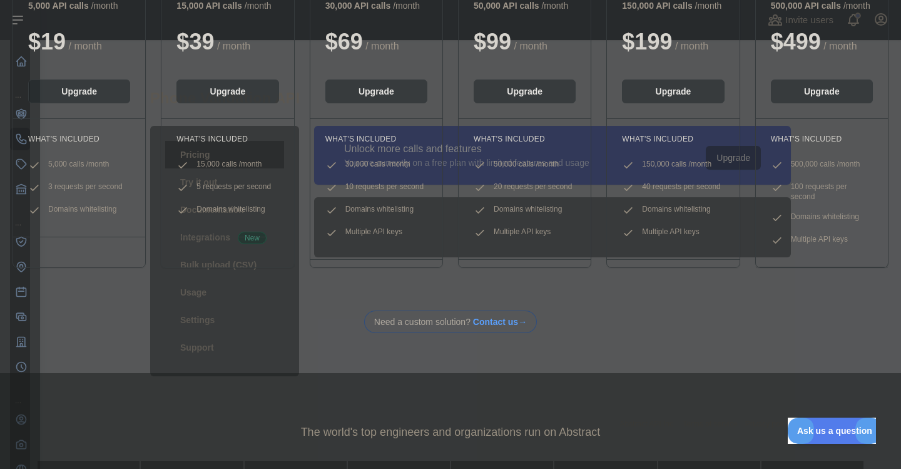
scroll to position [0, 0]
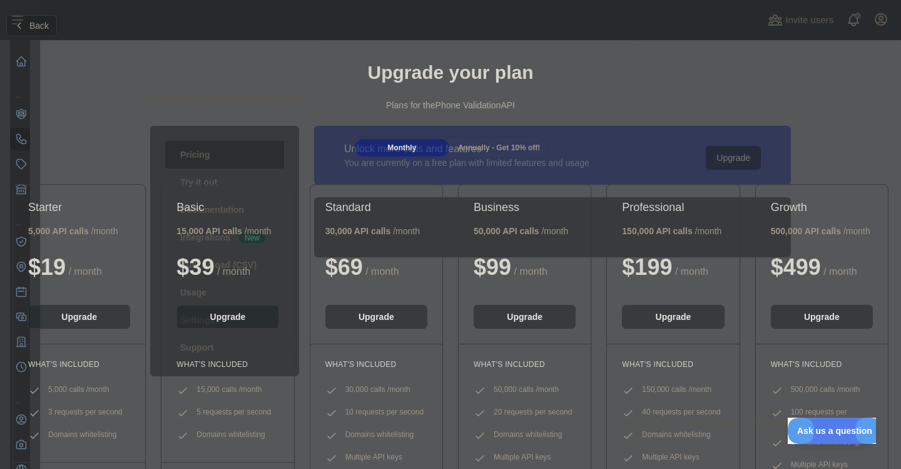
click at [380, 157] on div "Monthly Annually - Get 10% off!" at bounding box center [450, 147] width 197 height 23
click at [383, 143] on div "Monthly" at bounding box center [402, 148] width 94 height 18
click at [415, 148] on span "Monthly" at bounding box center [401, 147] width 29 height 9
click at [27, 21] on button "Back" at bounding box center [31, 25] width 51 height 21
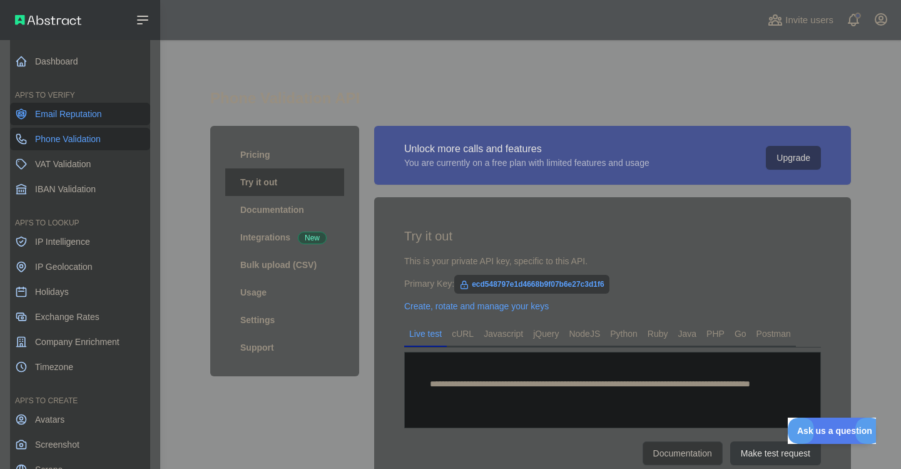
click at [66, 117] on span "Email Reputation" at bounding box center [68, 114] width 67 height 13
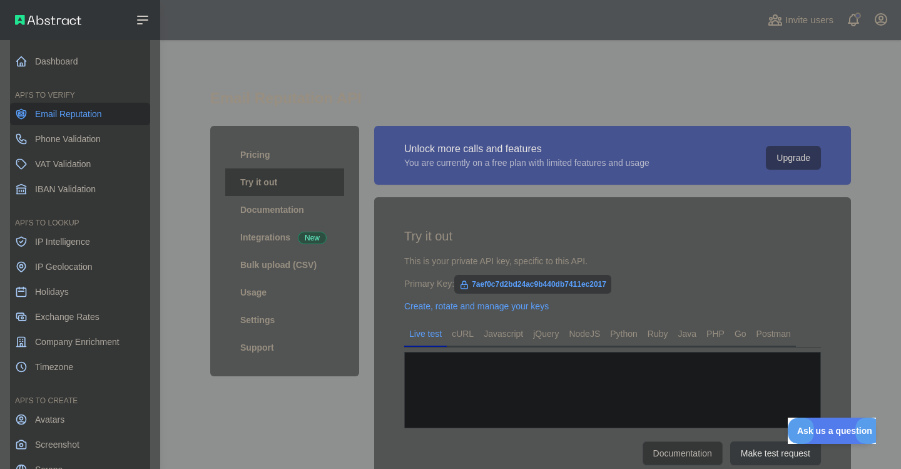
type textarea "**********"
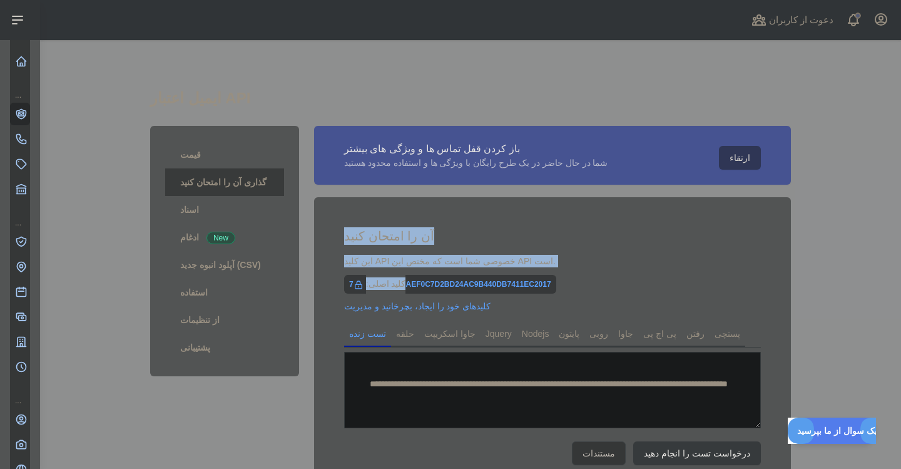
drag, startPoint x: 556, startPoint y: 285, endPoint x: 337, endPoint y: 221, distance: 228.6
click at [337, 221] on div "**********" at bounding box center [552, 346] width 477 height 298
copy div "آن را امتحان کنید این کلید API خصوصی شما است که مختص این API است. کلید اصلی:"
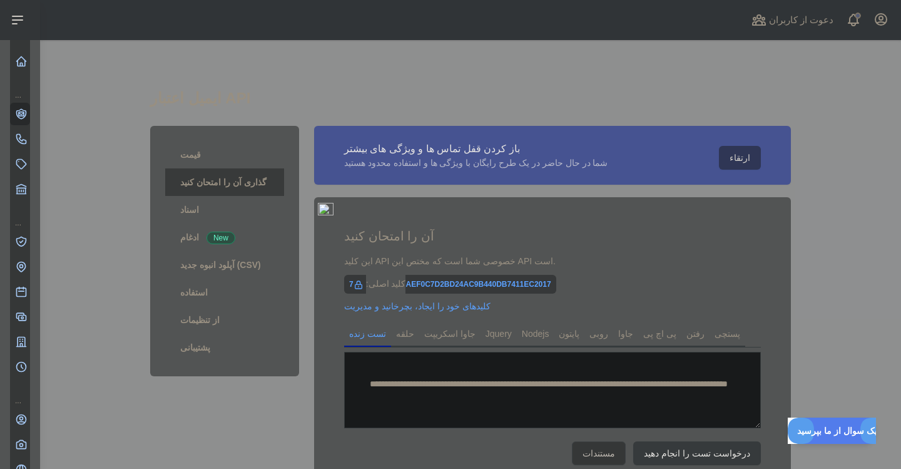
click at [74, 122] on main "**********" at bounding box center [470, 254] width 861 height 428
click at [809, 275] on main "**********" at bounding box center [470, 254] width 861 height 428
drag, startPoint x: 476, startPoint y: 292, endPoint x: 373, endPoint y: 198, distance: 139.0
click at [347, 197] on div "**********" at bounding box center [552, 346] width 477 height 298
copy div "د"
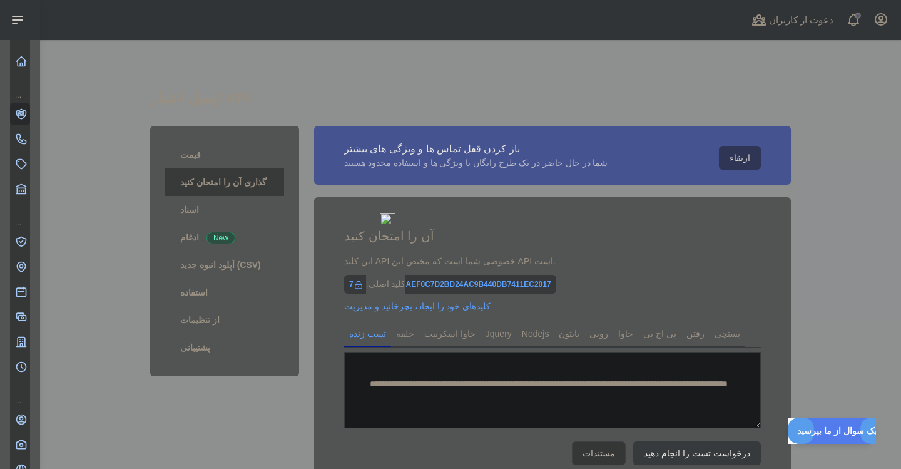
click at [779, 79] on div "**********" at bounding box center [470, 287] width 641 height 449
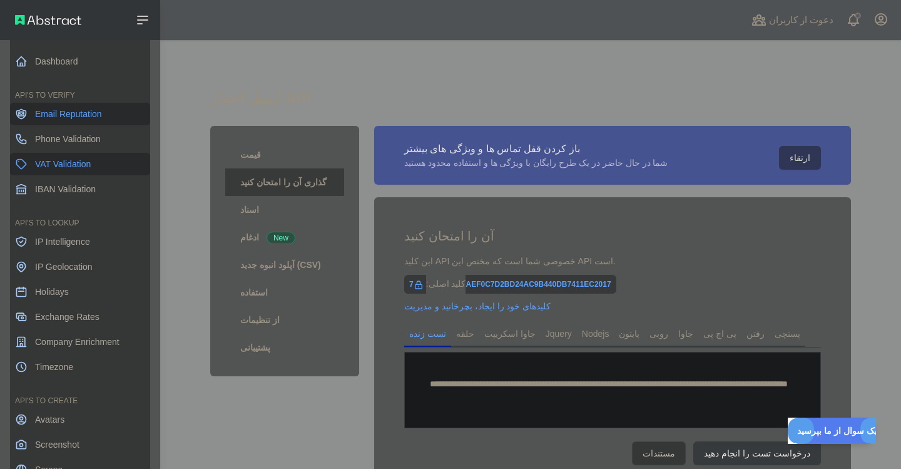
click at [50, 171] on link "VAT Validation" at bounding box center [80, 164] width 140 height 23
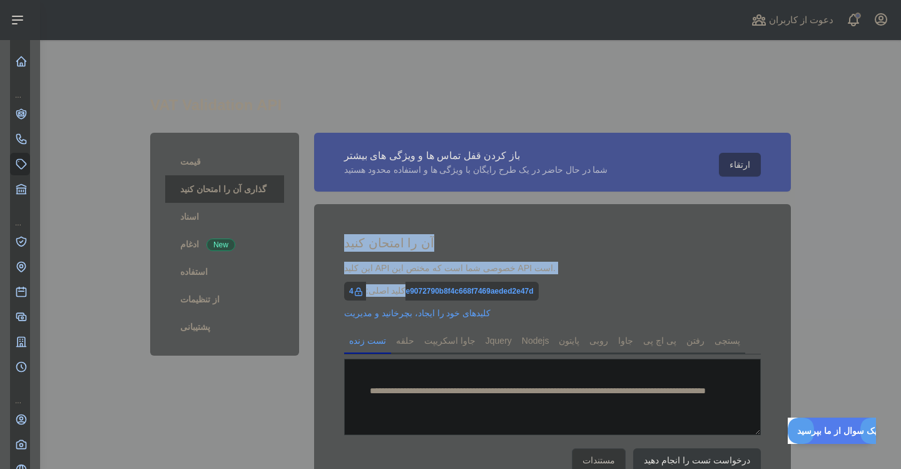
drag, startPoint x: 562, startPoint y: 289, endPoint x: 368, endPoint y: 228, distance: 203.8
click at [368, 228] on div "**********" at bounding box center [552, 353] width 477 height 298
drag, startPoint x: 372, startPoint y: 245, endPoint x: 525, endPoint y: 235, distance: 153.5
copy div "آن را امتحان کنید این کلید API خصوصی شما است که مختص این API است. کلید اصلی:"
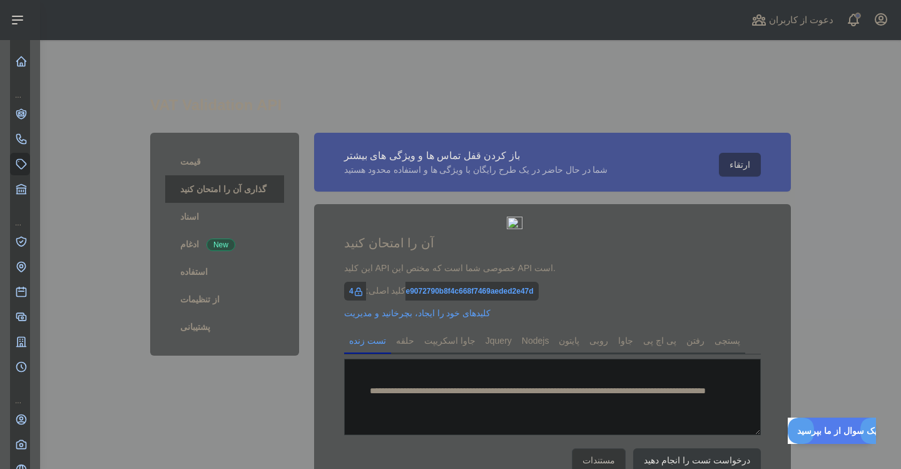
click at [94, 373] on main "**********" at bounding box center [470, 254] width 861 height 428
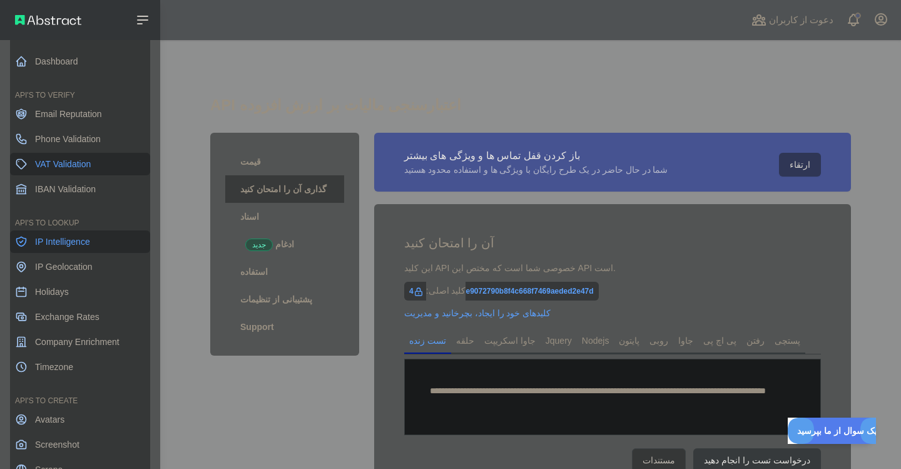
click at [49, 241] on span "IP Intelligence" at bounding box center [62, 241] width 55 height 13
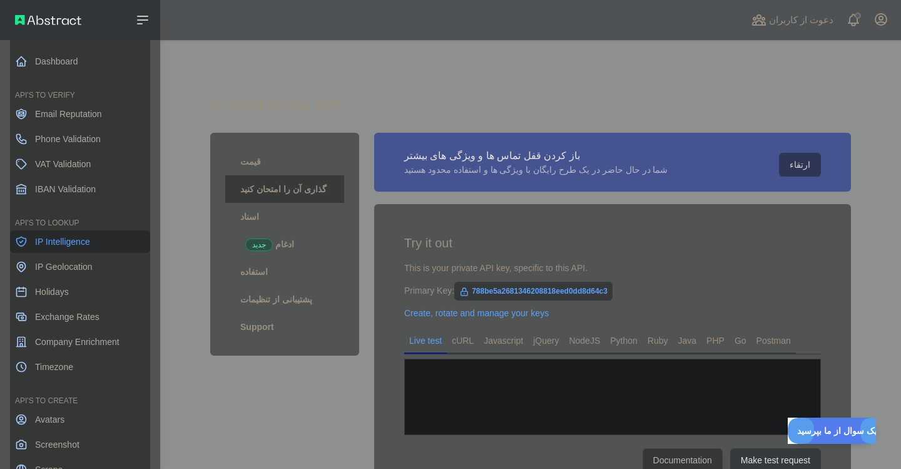
type textarea "**********"
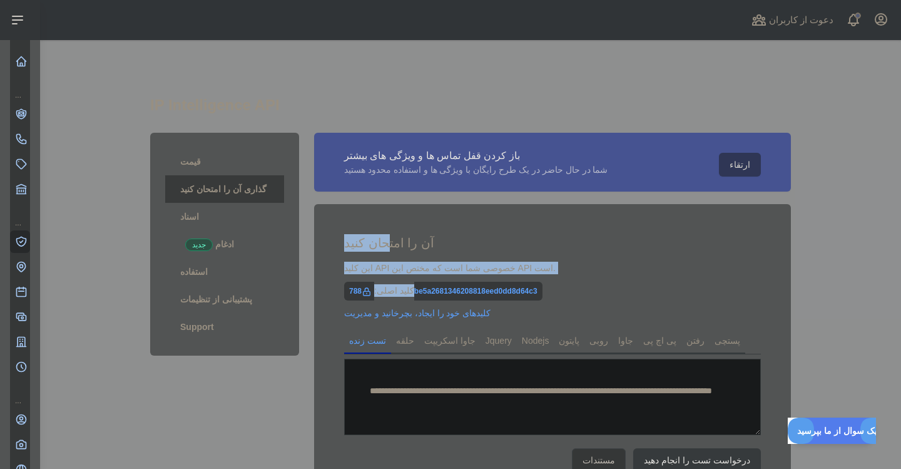
drag, startPoint x: 562, startPoint y: 293, endPoint x: 385, endPoint y: 240, distance: 184.2
click at [385, 240] on div "**********" at bounding box center [552, 353] width 477 height 298
click at [564, 243] on h2 "آن را امتحان کنید" at bounding box center [552, 243] width 417 height 18
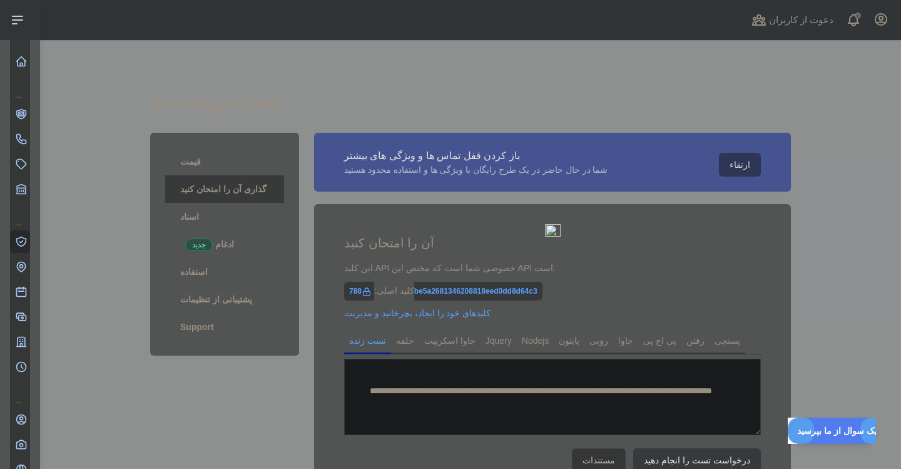
drag, startPoint x: 506, startPoint y: 230, endPoint x: 553, endPoint y: 284, distance: 71.4
click at [553, 284] on div "**********" at bounding box center [552, 353] width 477 height 298
copy span "788be5a2681346208818eed0dd8d64c3"
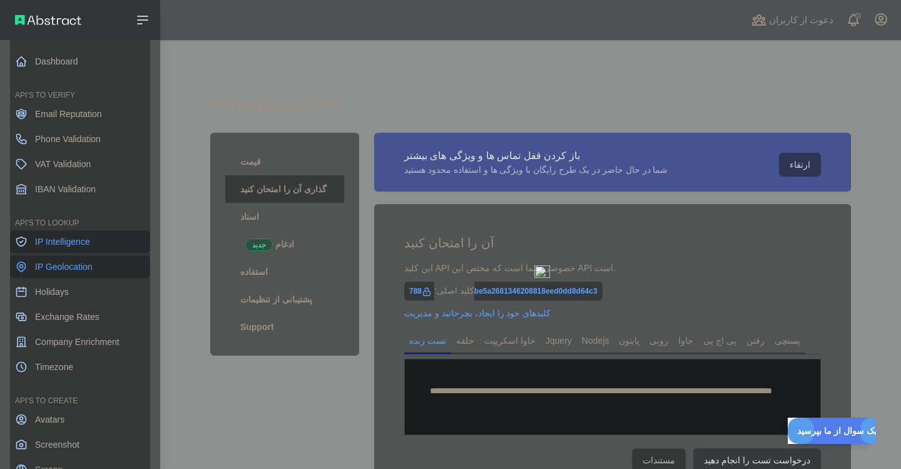
click at [83, 275] on link "IP Geolocation" at bounding box center [80, 266] width 140 height 23
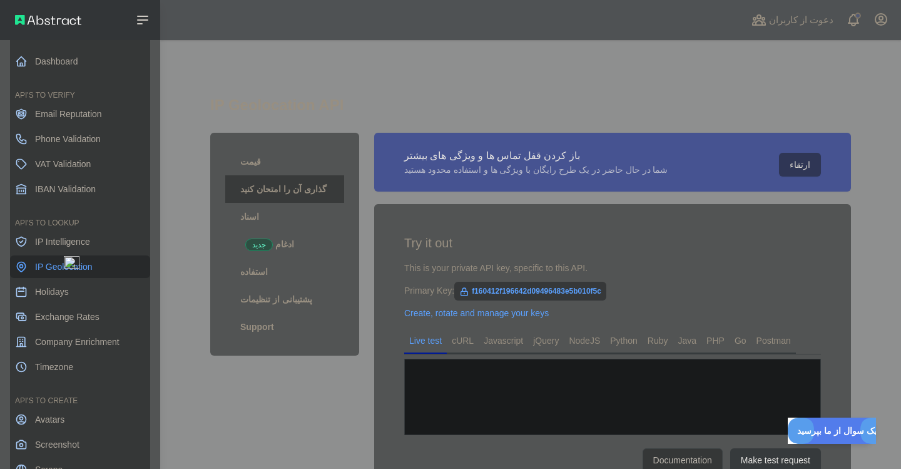
type textarea "**********"
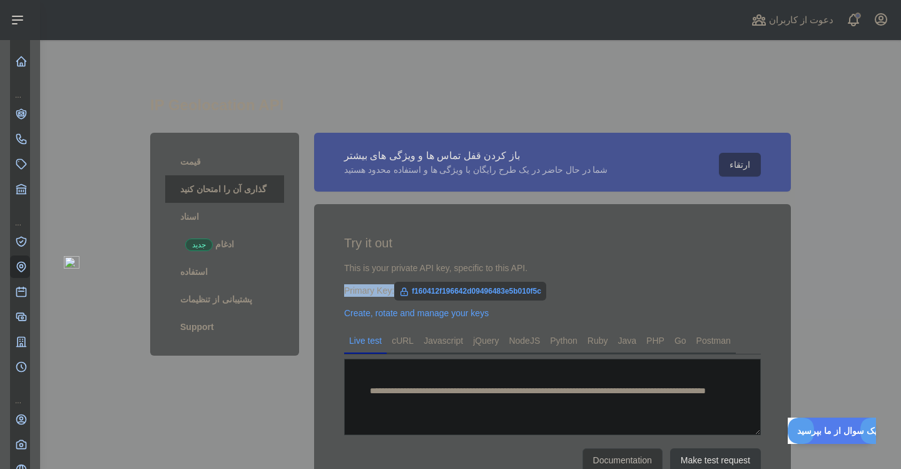
drag, startPoint x: 517, startPoint y: 315, endPoint x: 325, endPoint y: 284, distance: 195.1
click at [325, 284] on div "**********" at bounding box center [552, 353] width 477 height 298
click at [488, 311] on div "کلیدهای خود را ایجاد، بچرخانید و مدیریت" at bounding box center [552, 313] width 417 height 13
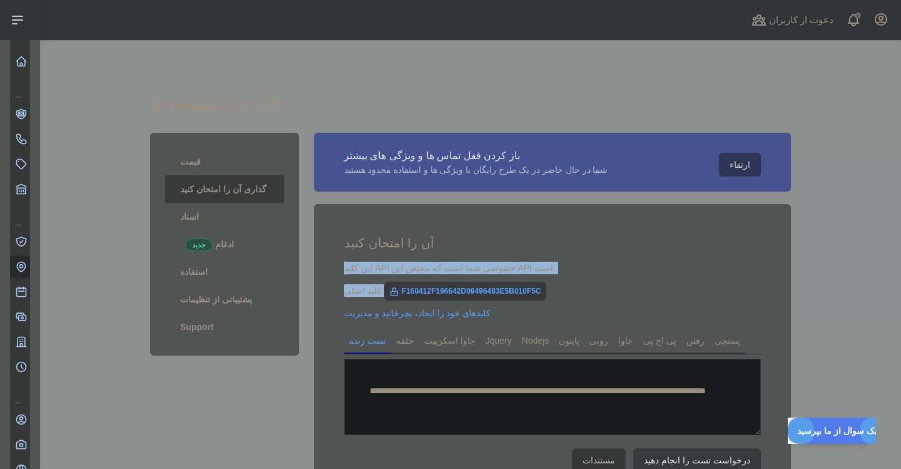
drag, startPoint x: 504, startPoint y: 313, endPoint x: 333, endPoint y: 236, distance: 188.1
click at [333, 236] on div "**********" at bounding box center [552, 353] width 477 height 298
copy div "این کلید API خصوصی شما است که مختص این API است. کلید اصلی:"
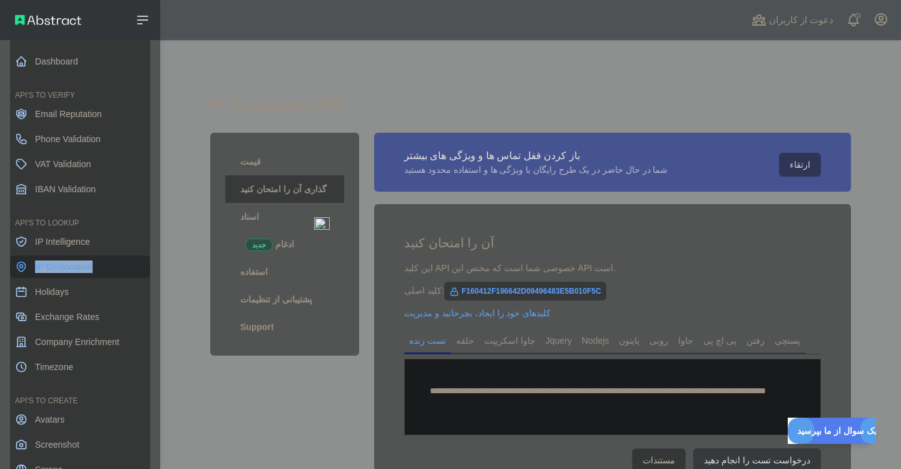
drag, startPoint x: 0, startPoint y: 265, endPoint x: 94, endPoint y: 268, distance: 94.5
click at [94, 268] on div "Dashboard API'S TO VERIFY Email Reputation Phone Validation VAT Validation IBAN…" at bounding box center [80, 257] width 160 height 515
drag, startPoint x: 8, startPoint y: 268, endPoint x: 83, endPoint y: 276, distance: 74.9
click at [83, 276] on div "Dashboard API'S TO VERIFY Email Reputation Phone Validation VAT Validation IBAN…" at bounding box center [80, 257] width 160 height 515
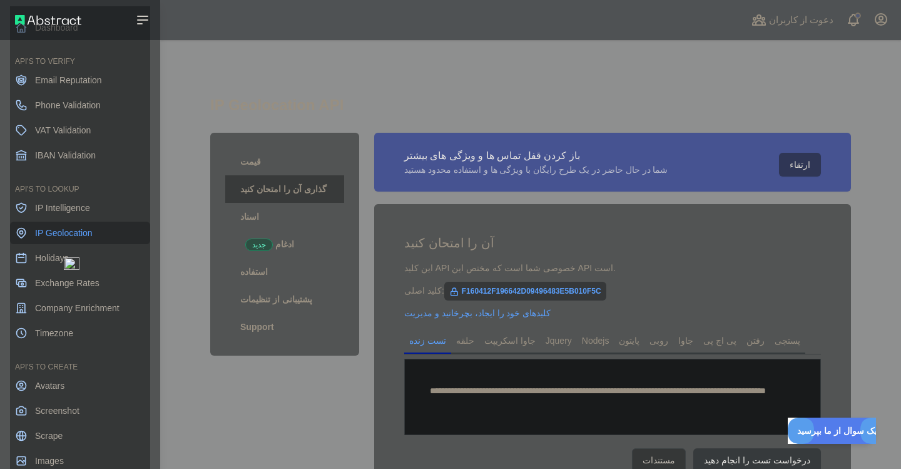
scroll to position [57, 0]
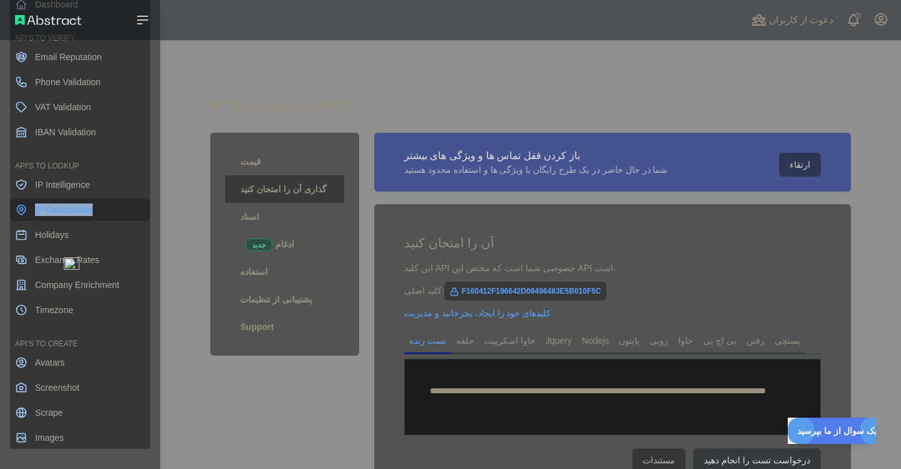
drag, startPoint x: 0, startPoint y: 208, endPoint x: 94, endPoint y: 211, distance: 94.5
click at [94, 211] on div "Dashboard API'S TO VERIFY Email Reputation Phone Validation VAT Validation IBAN…" at bounding box center [80, 200] width 160 height 515
drag, startPoint x: 4, startPoint y: 212, endPoint x: 99, endPoint y: 212, distance: 95.7
click at [99, 212] on div "Dashboard API'S TO VERIFY Email Reputation Phone Validation VAT Validation IBAN…" at bounding box center [80, 200] width 160 height 515
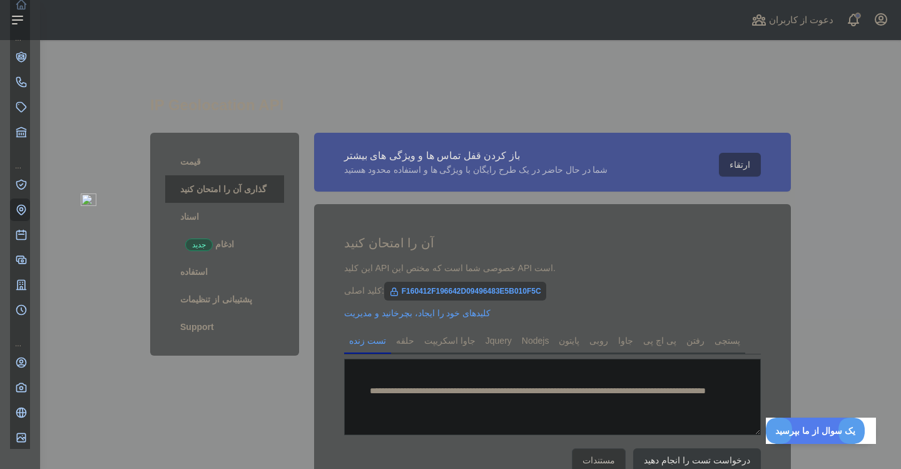
drag, startPoint x: 82, startPoint y: 271, endPoint x: 108, endPoint y: 263, distance: 27.5
click at [78, 271] on main "**********" at bounding box center [470, 254] width 861 height 428
drag, startPoint x: 558, startPoint y: 278, endPoint x: 343, endPoint y: 250, distance: 216.4
click at [340, 246] on div "**********" at bounding box center [552, 353] width 477 height 298
drag, startPoint x: 560, startPoint y: 292, endPoint x: 401, endPoint y: 288, distance: 159.5
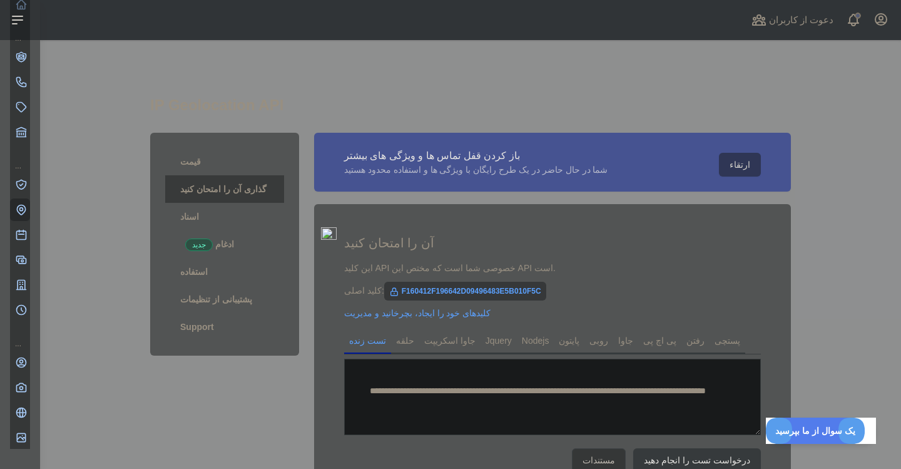
click at [401, 288] on div "کلید اصلی: F160412F196642D09496483E5B010F5C" at bounding box center [552, 290] width 417 height 13
copy span "F160412F196642D09496483E5B010F5C"
